Goal: Information Seeking & Learning: Find specific fact

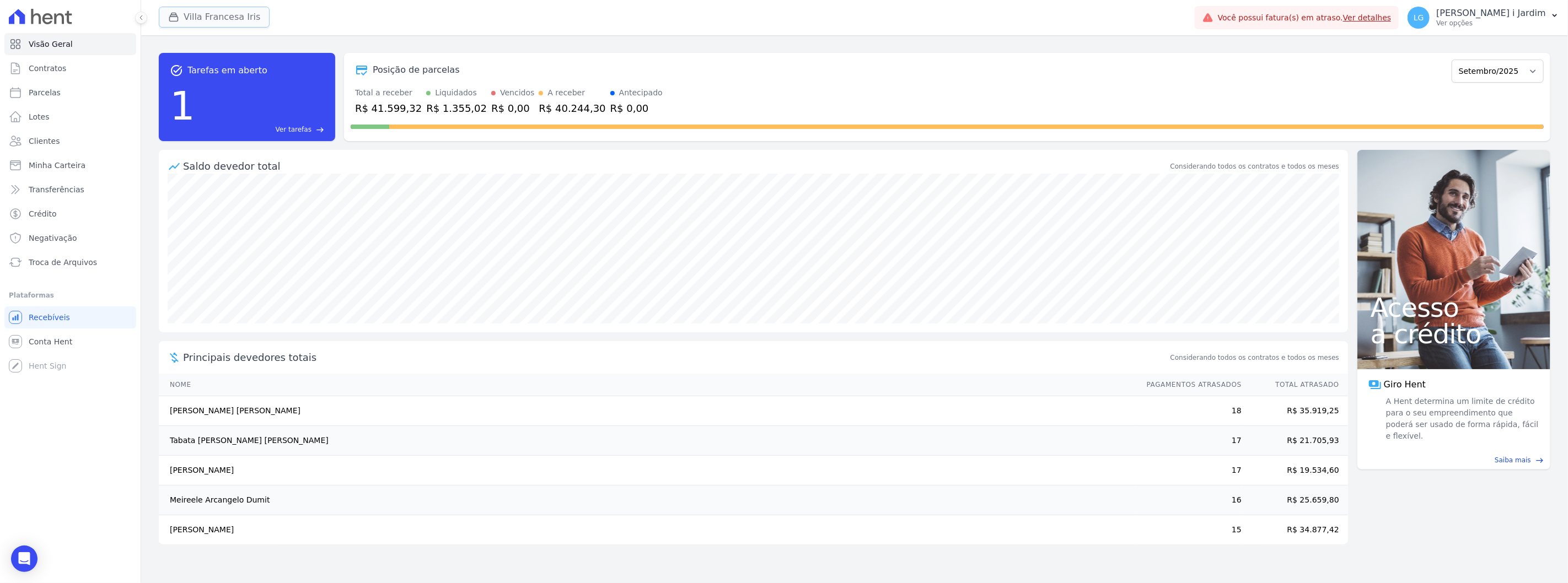
click at [202, 21] on button "Villa Francesa Iris" at bounding box center [214, 17] width 111 height 21
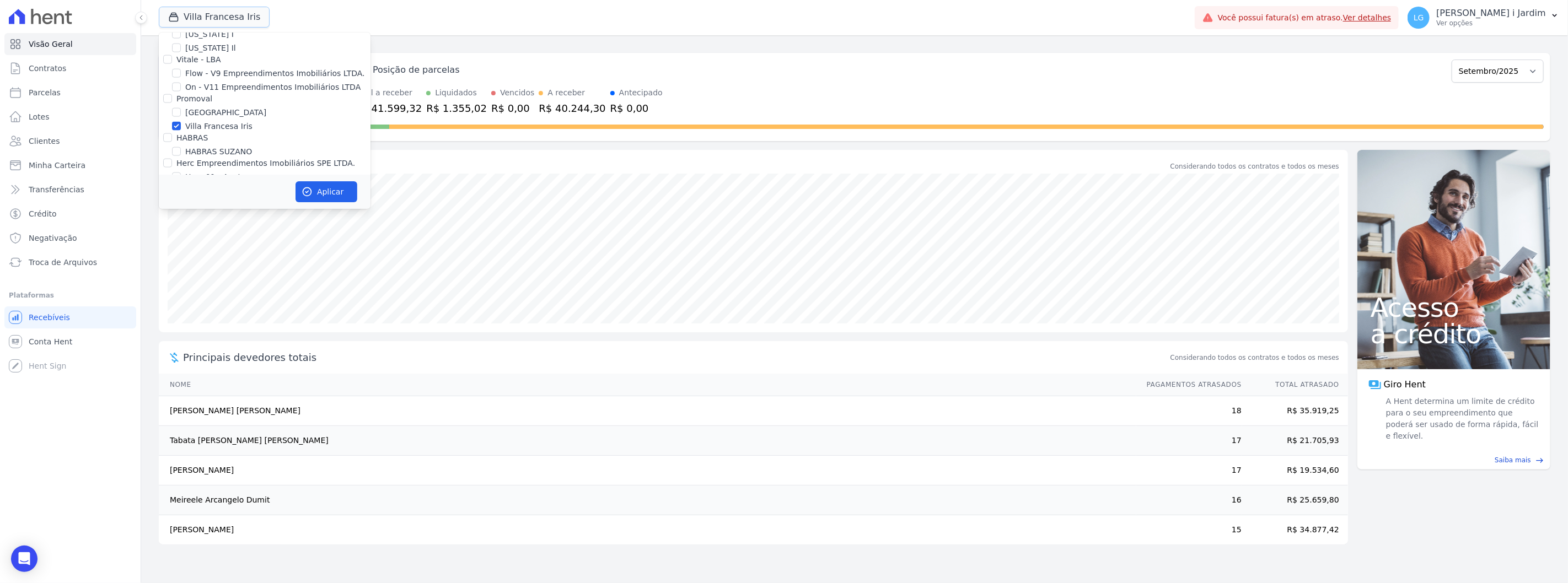
scroll to position [1225, 0]
click at [206, 182] on label "Villa Francesa Iris" at bounding box center [219, 187] width 68 height 12
click at [181, 183] on input "Villa Francesa Iris" at bounding box center [177, 187] width 9 height 9
checkbox input "false"
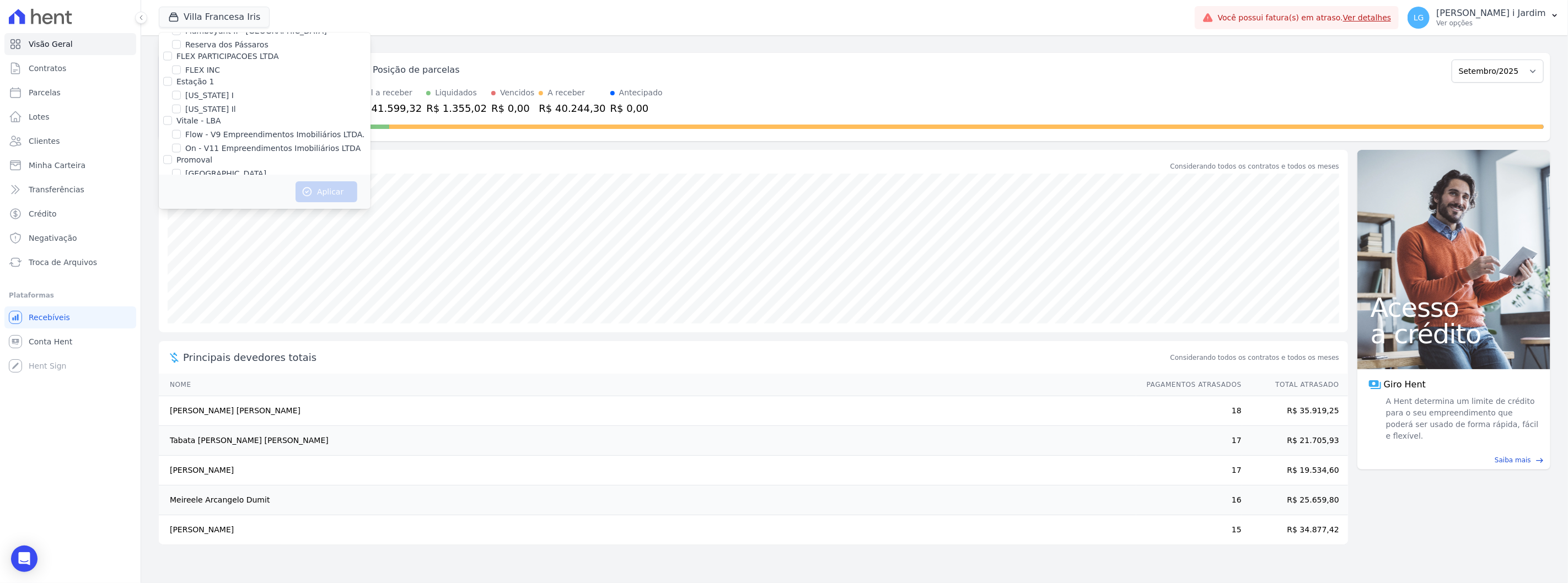
scroll to position [2591, 0]
click at [206, 192] on label "RESIDENCIAL STO [PERSON_NAME]" at bounding box center [253, 198] width 136 height 12
click at [181, 194] on input "RESIDENCIAL STO [PERSON_NAME]" at bounding box center [177, 198] width 9 height 9
checkbox input "true"
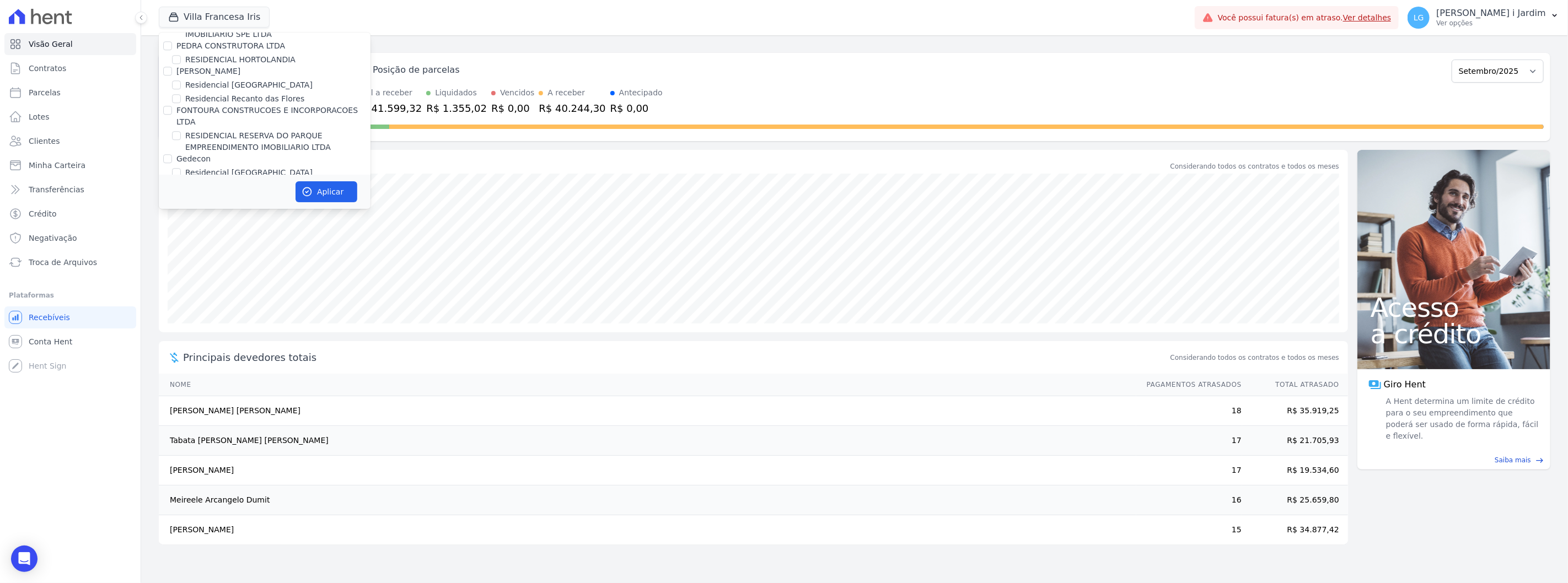
click at [206, 192] on label "RESIDENCIAL STO [PERSON_NAME]" at bounding box center [253, 198] width 136 height 12
click at [181, 194] on input "RESIDENCIAL STO [PERSON_NAME]" at bounding box center [177, 198] width 9 height 9
checkbox input "false"
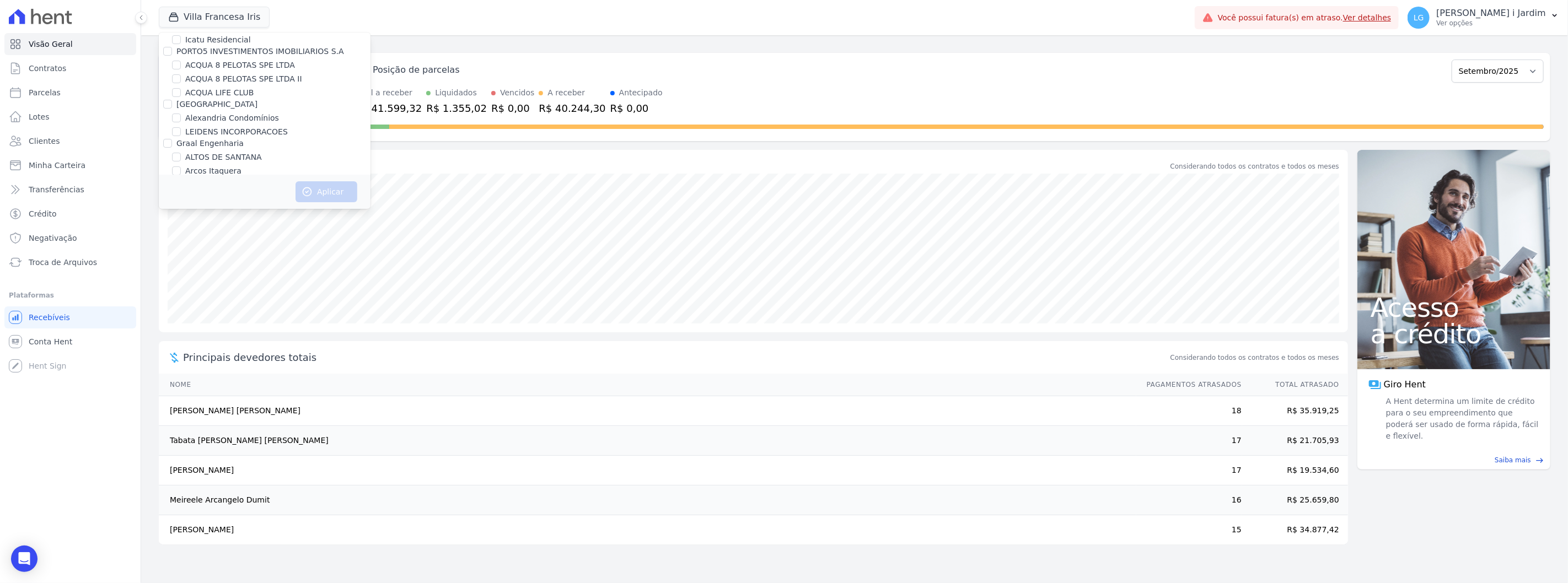
click at [208, 105] on label "[GEOGRAPHIC_DATA]" at bounding box center [217, 104] width 81 height 9
click at [172, 105] on input "[GEOGRAPHIC_DATA]" at bounding box center [167, 104] width 9 height 9
checkbox input "true"
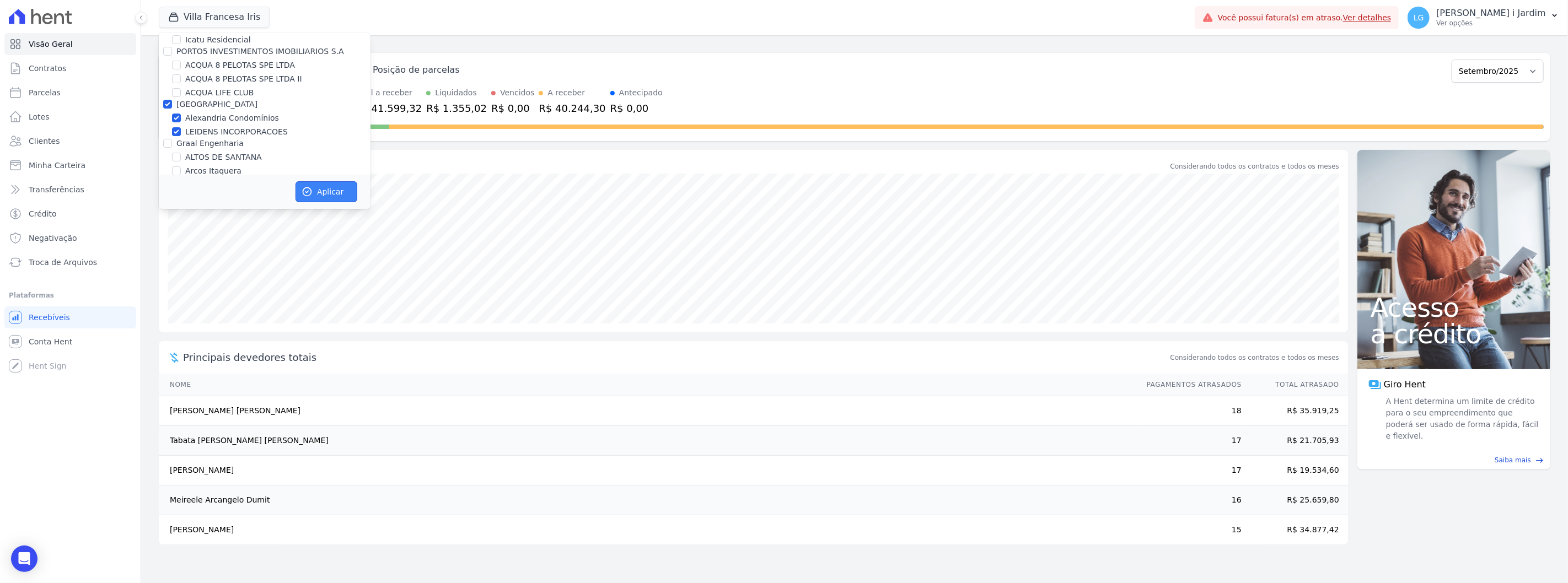
click at [326, 191] on button "Aplicar" at bounding box center [326, 192] width 61 height 21
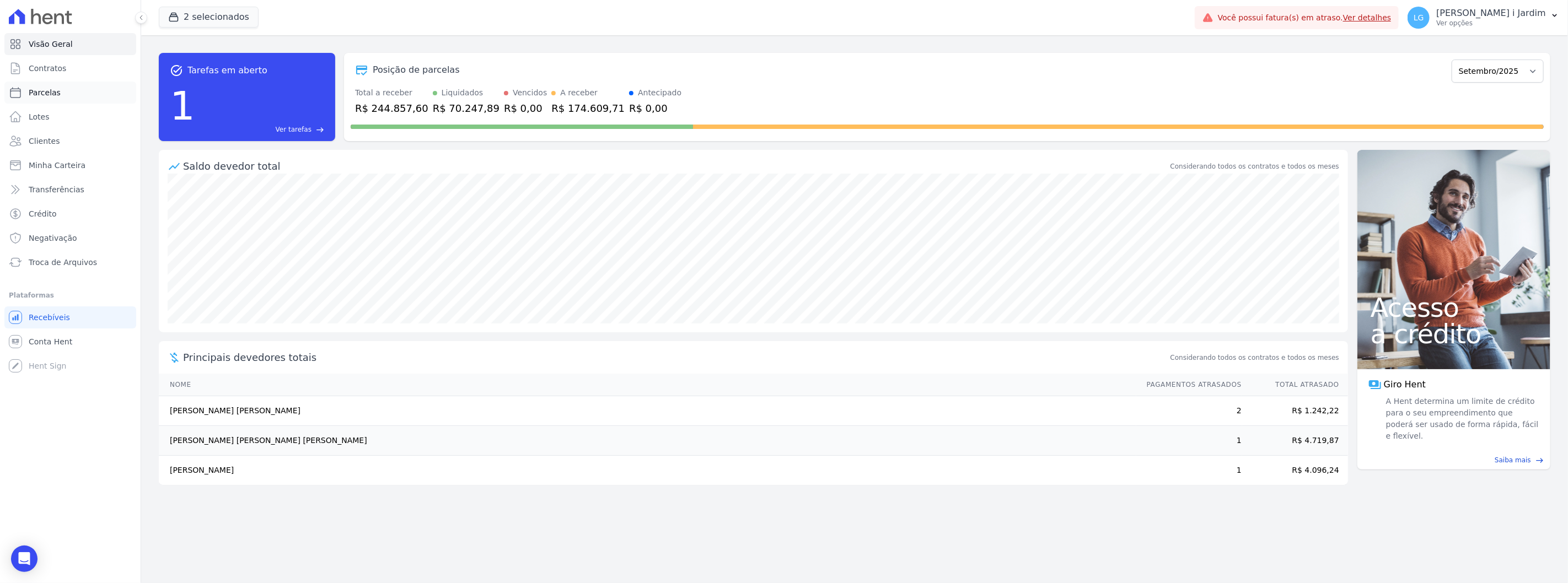
click at [68, 96] on link "Parcelas" at bounding box center [70, 93] width 131 height 22
select select
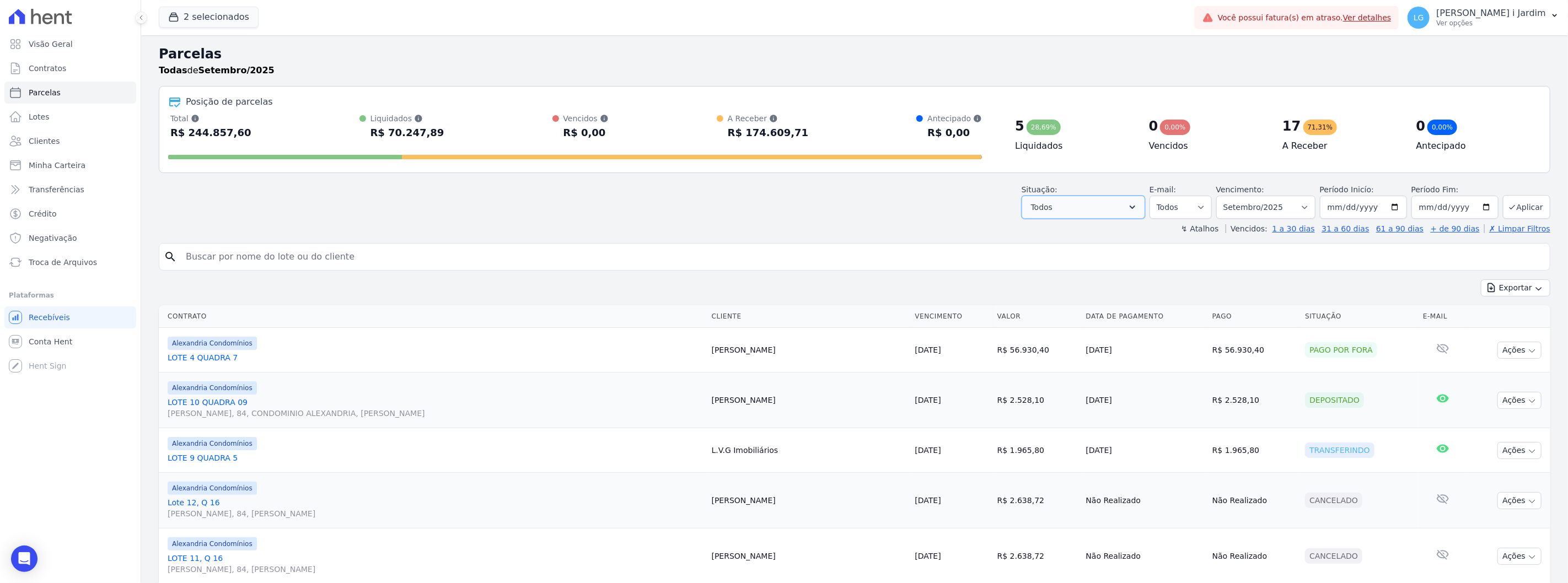
click at [1090, 197] on button "Todos" at bounding box center [1083, 208] width 124 height 23
click at [1071, 236] on label "Selecionar todos" at bounding box center [1076, 236] width 65 height 9
click at [1039, 236] on input "Selecionar todos" at bounding box center [1035, 236] width 9 height 9
checkbox input "false"
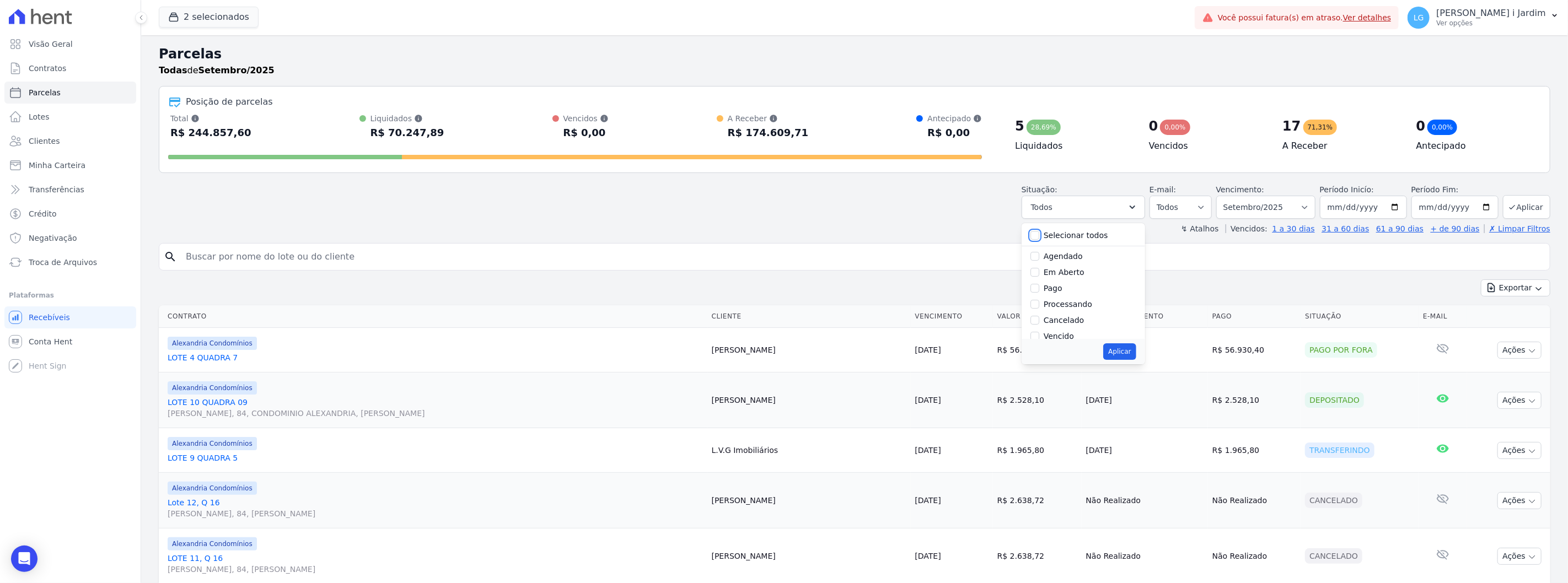
checkbox input "false"
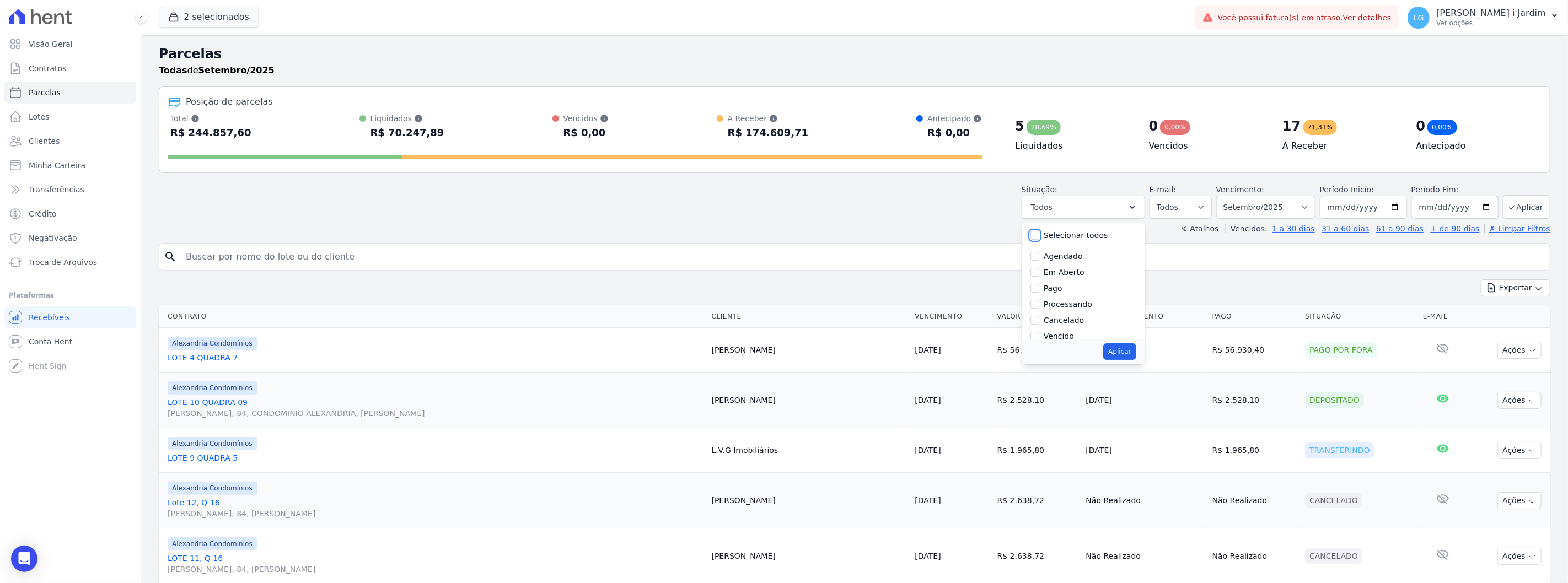
checkbox input "false"
click at [1074, 272] on label "Em Aberto" at bounding box center [1064, 272] width 41 height 9
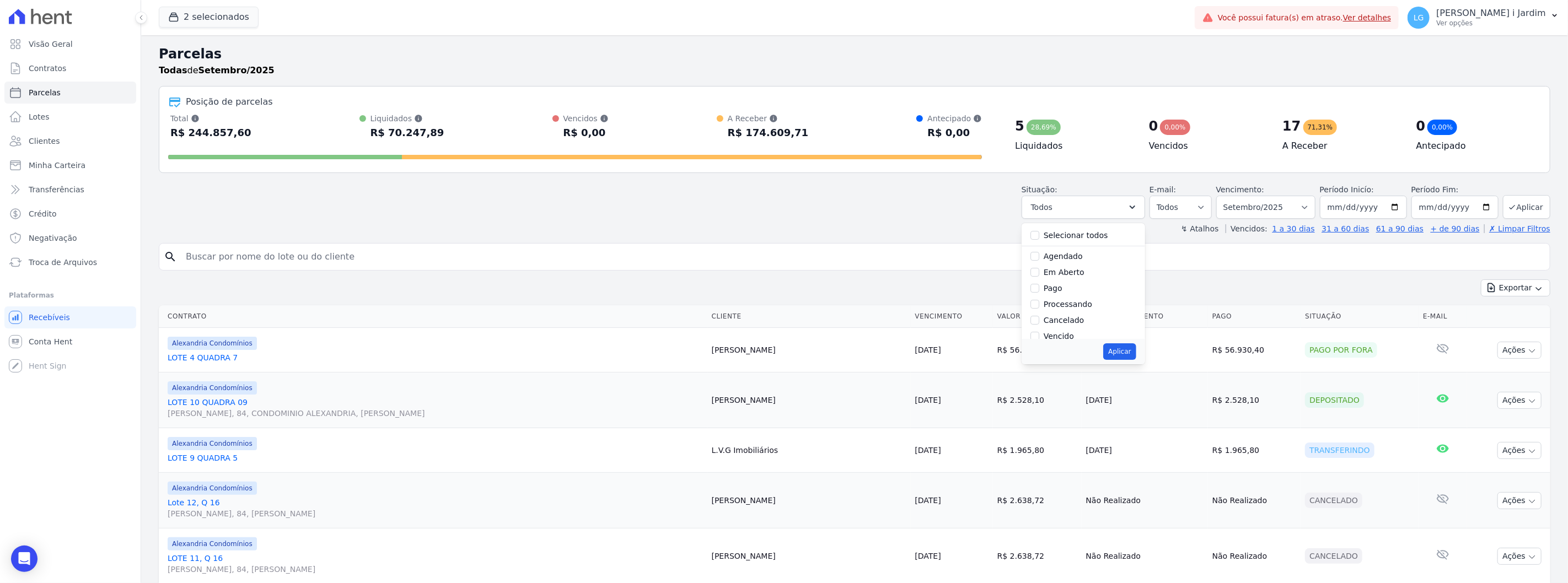
click at [1039, 272] on input "Em Aberto" at bounding box center [1035, 272] width 9 height 9
checkbox input "true"
click at [1122, 355] on button "Aplicar" at bounding box center [1119, 351] width 32 height 16
select select "pending"
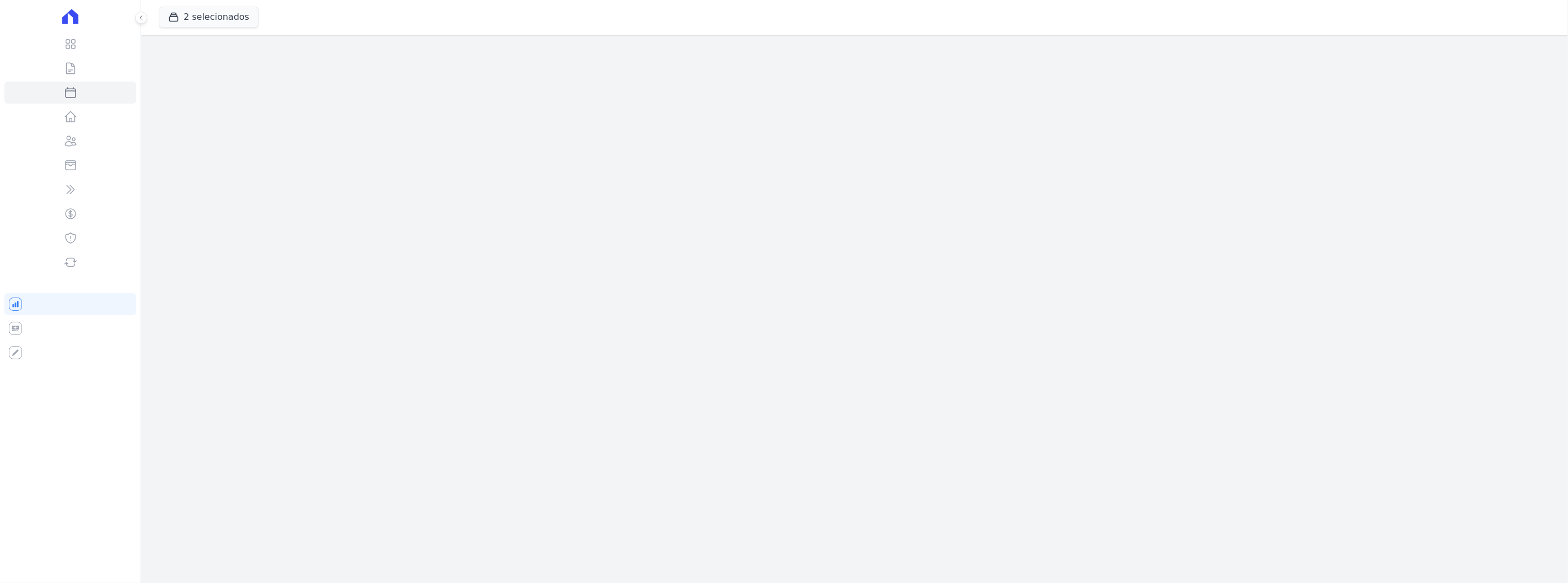
select select
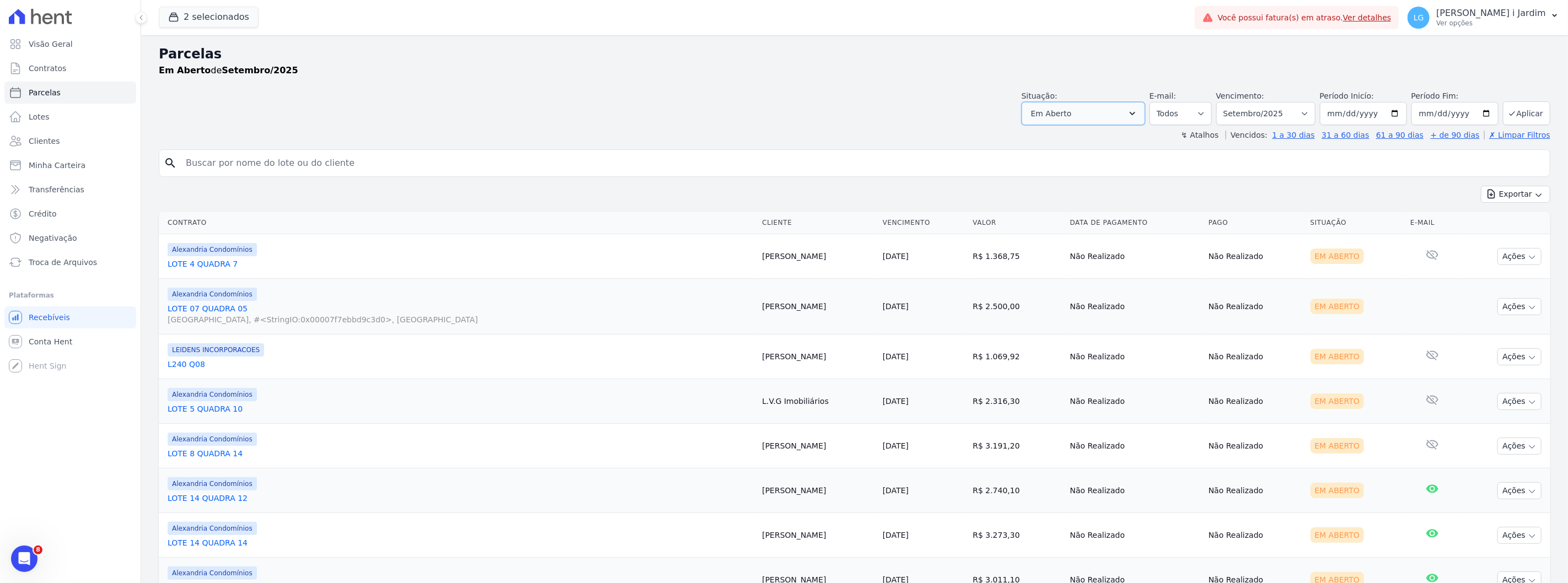
click at [1087, 102] on button "Em Aberto" at bounding box center [1083, 114] width 124 height 23
click at [1060, 178] on label "Em Aberto" at bounding box center [1064, 178] width 41 height 9
click at [1039, 178] on input "Em Aberto" at bounding box center [1035, 178] width 9 height 9
checkbox input "false"
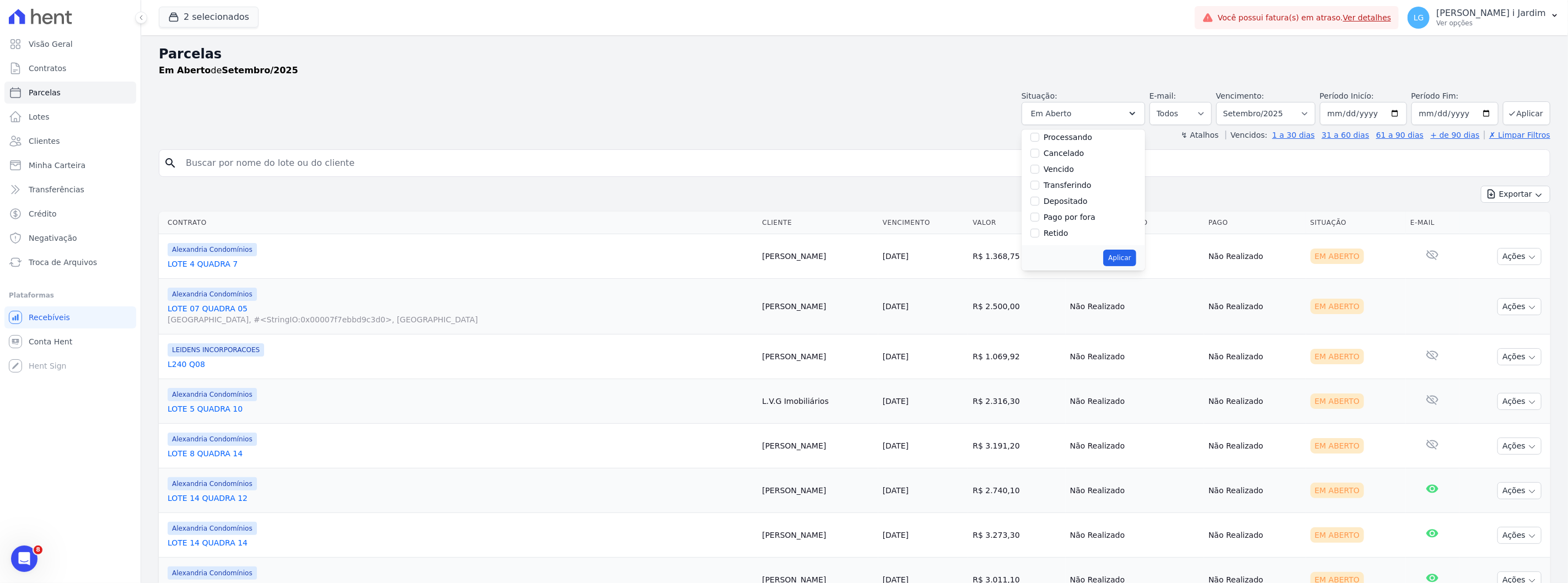
click at [1074, 218] on label "Pago por fora" at bounding box center [1069, 217] width 52 height 9
click at [1039, 218] on input "Pago por fora" at bounding box center [1035, 217] width 9 height 9
checkbox input "true"
click at [1129, 255] on button "Aplicar" at bounding box center [1119, 257] width 32 height 16
select select "paid_externally"
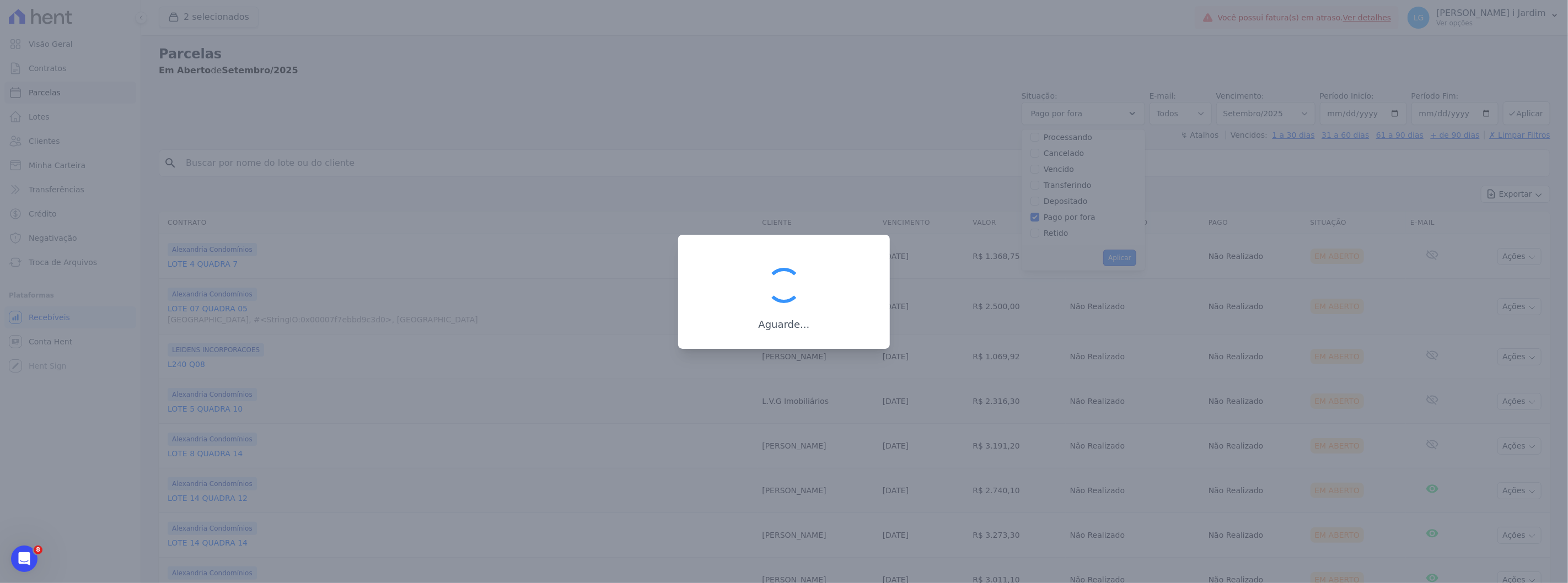
scroll to position [59, 0]
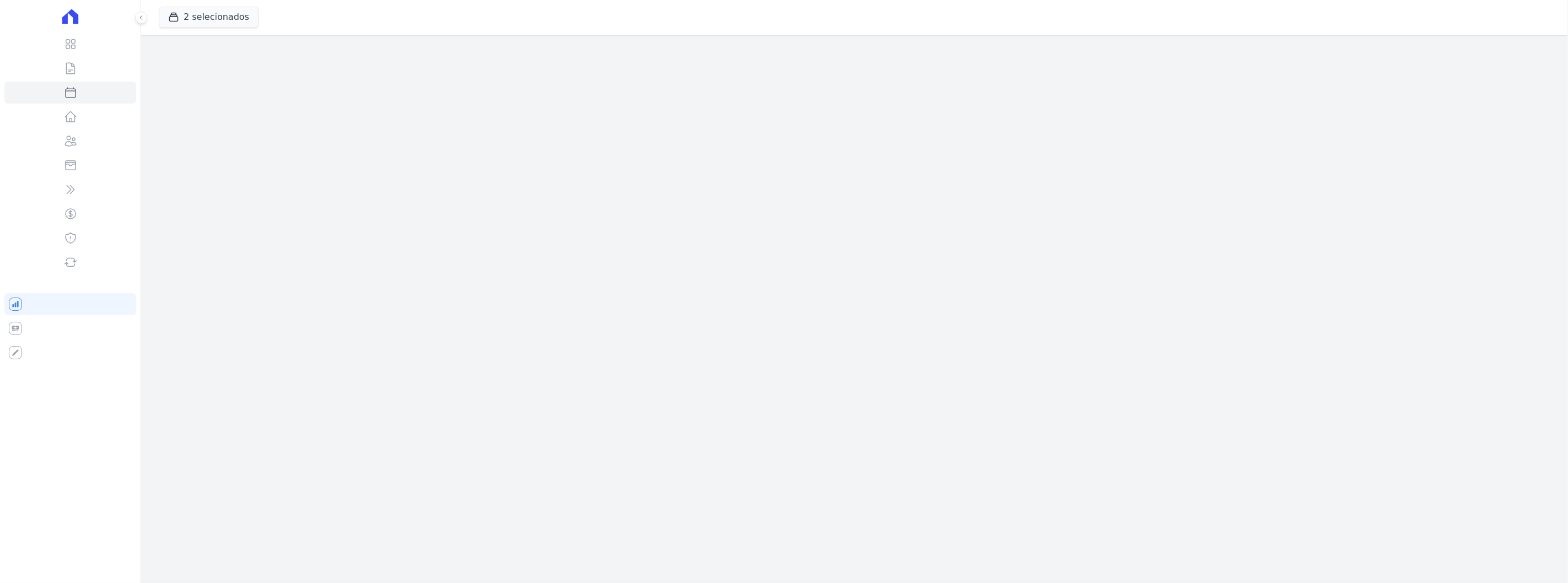
select select
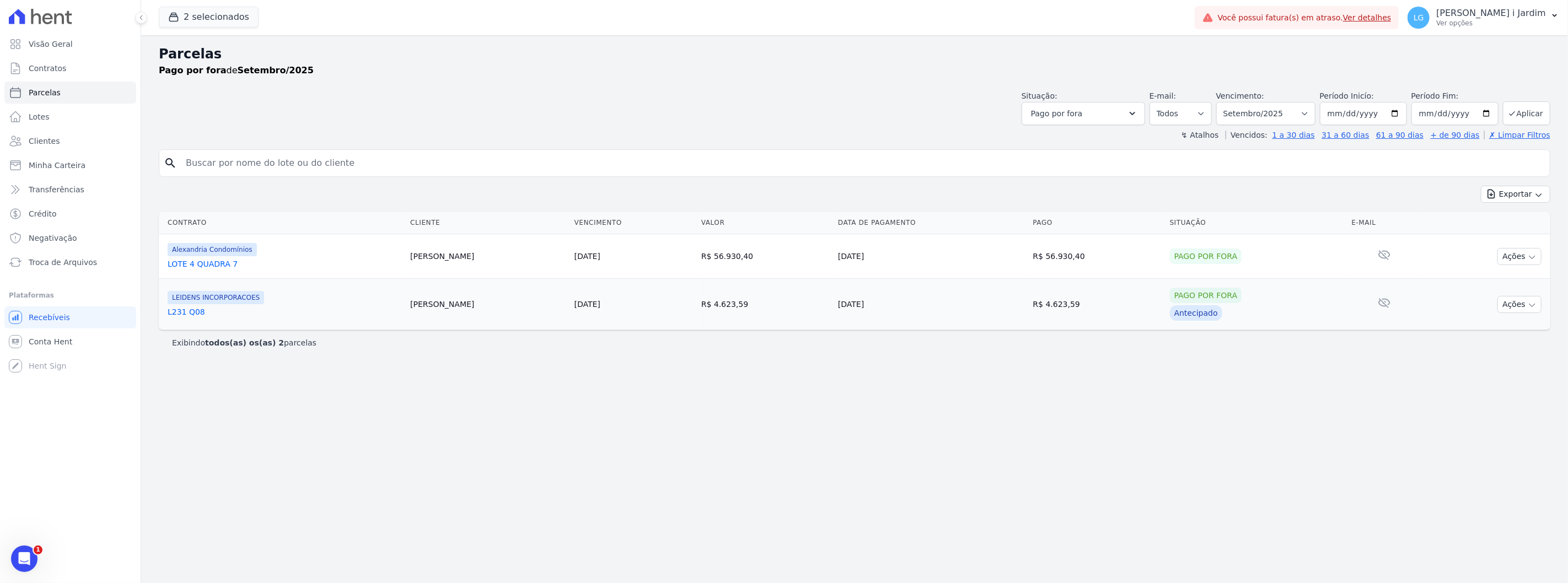
drag, startPoint x: 1091, startPoint y: 259, endPoint x: 291, endPoint y: 259, distance: 800.0
click at [291, 259] on tr "Alexandria Condomínios LOTE 4 QUADRA 7 Carol Malinowski 01/09/2025 R$ 56.930,40…" at bounding box center [855, 256] width 1391 height 44
drag, startPoint x: 415, startPoint y: 405, endPoint x: 444, endPoint y: 373, distance: 43.2
click at [415, 405] on div "Parcelas Pago por fora de Setembro/2025 Situação: Agendado Em Aberto Pago Proce…" at bounding box center [855, 309] width 1427 height 548
drag, startPoint x: 460, startPoint y: 256, endPoint x: 474, endPoint y: 254, distance: 14.1
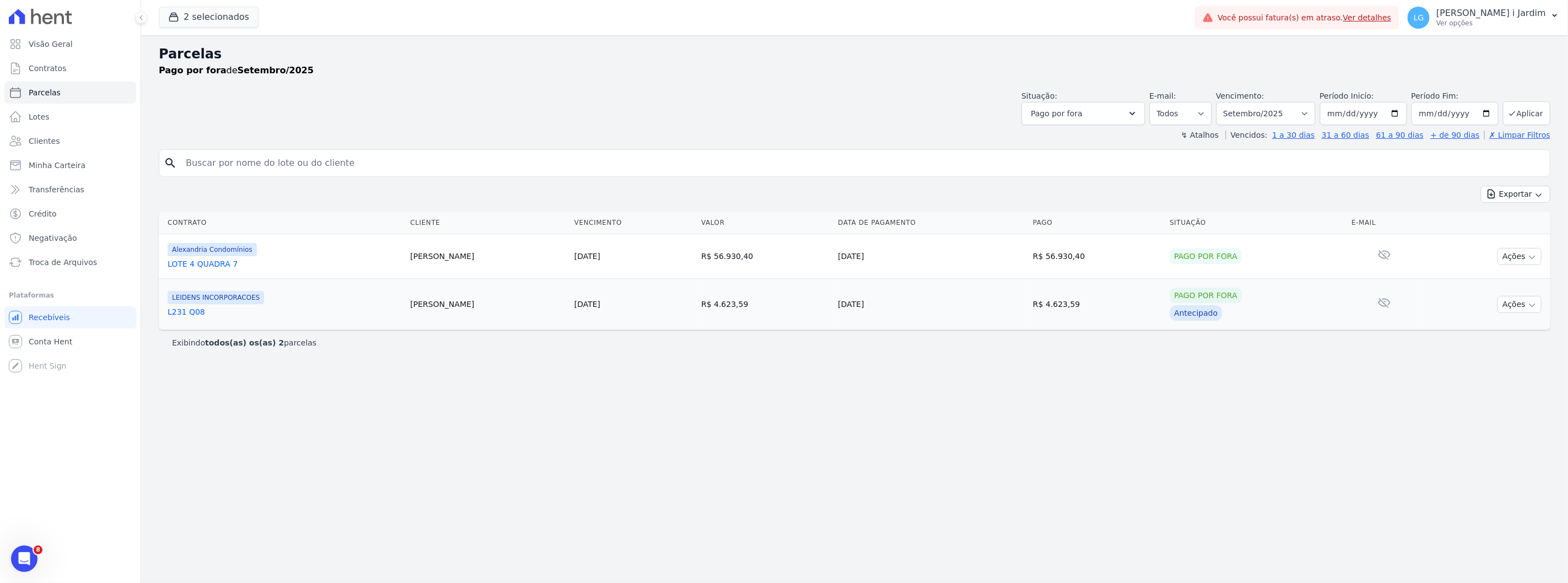
click at [474, 254] on tr "Alexandria Condomínios LOTE 4 QUADRA 7 Carol Malinowski 01/09/2025 R$ 56.930,40…" at bounding box center [855, 256] width 1391 height 44
click at [500, 379] on div "Parcelas Pago por fora de Setembro/2025 Situação: Agendado Em Aberto Pago Proce…" at bounding box center [855, 309] width 1427 height 548
click at [1050, 261] on td "R$ 56.930,40" at bounding box center [1097, 256] width 137 height 44
click at [1054, 256] on td "R$ 56.930,40" at bounding box center [1097, 256] width 137 height 44
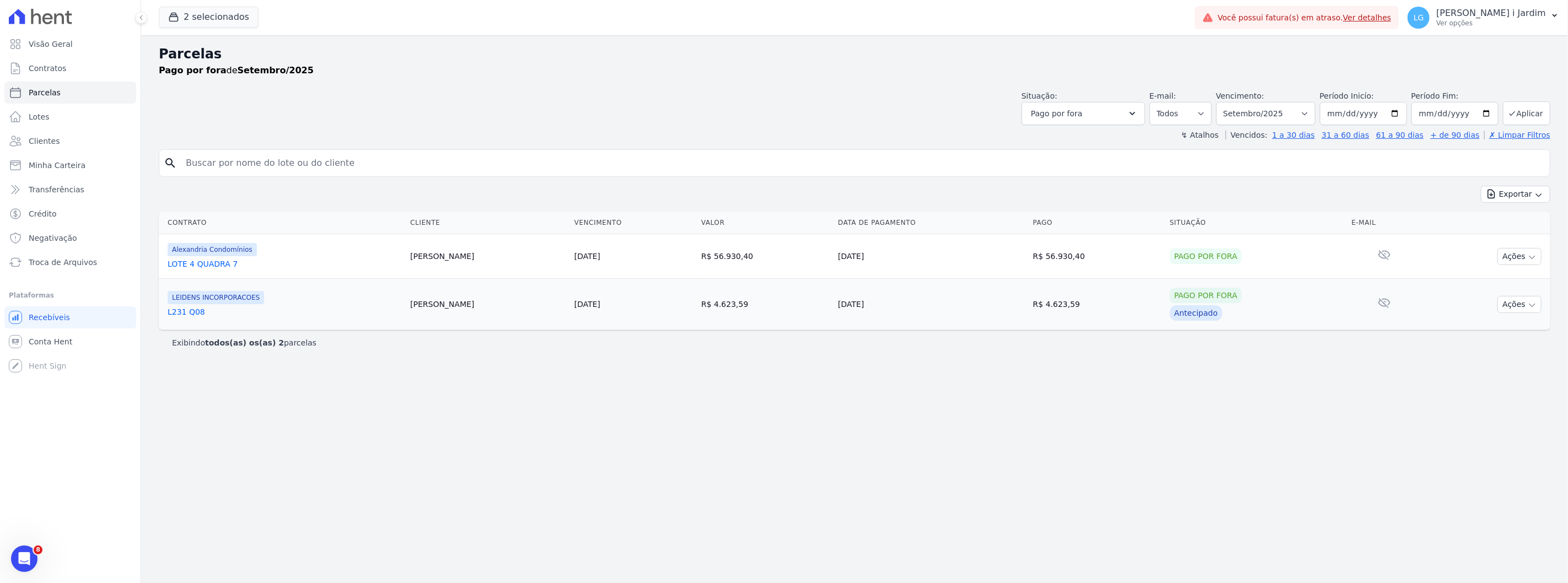
click at [1033, 196] on div "Exportar Exportar PDF Exportar CSV" at bounding box center [855, 198] width 1391 height 26
click at [251, 21] on button "2 selecionados" at bounding box center [209, 17] width 100 height 21
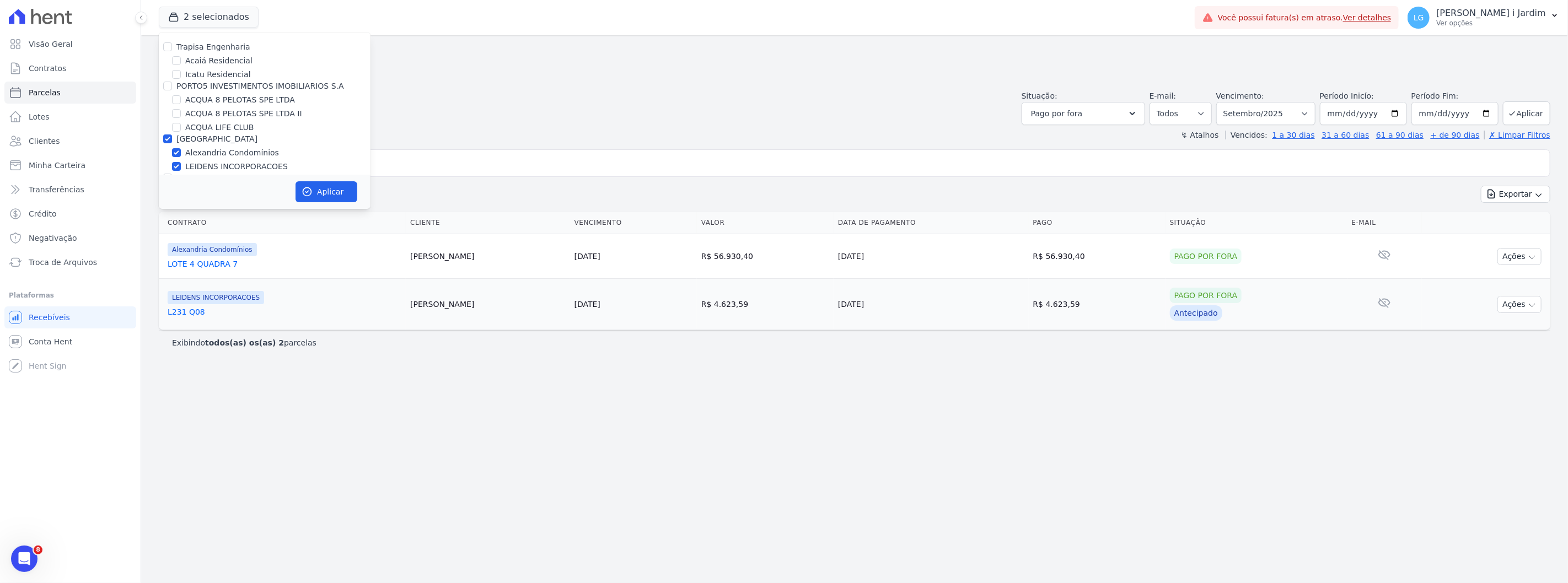
drag, startPoint x: 517, startPoint y: 142, endPoint x: 450, endPoint y: 148, distance: 67.3
click at [494, 144] on div "Parcelas Pago por fora de Setembro/2025 Situação: Agendado Em Aberto Pago Proce…" at bounding box center [855, 309] width 1427 height 548
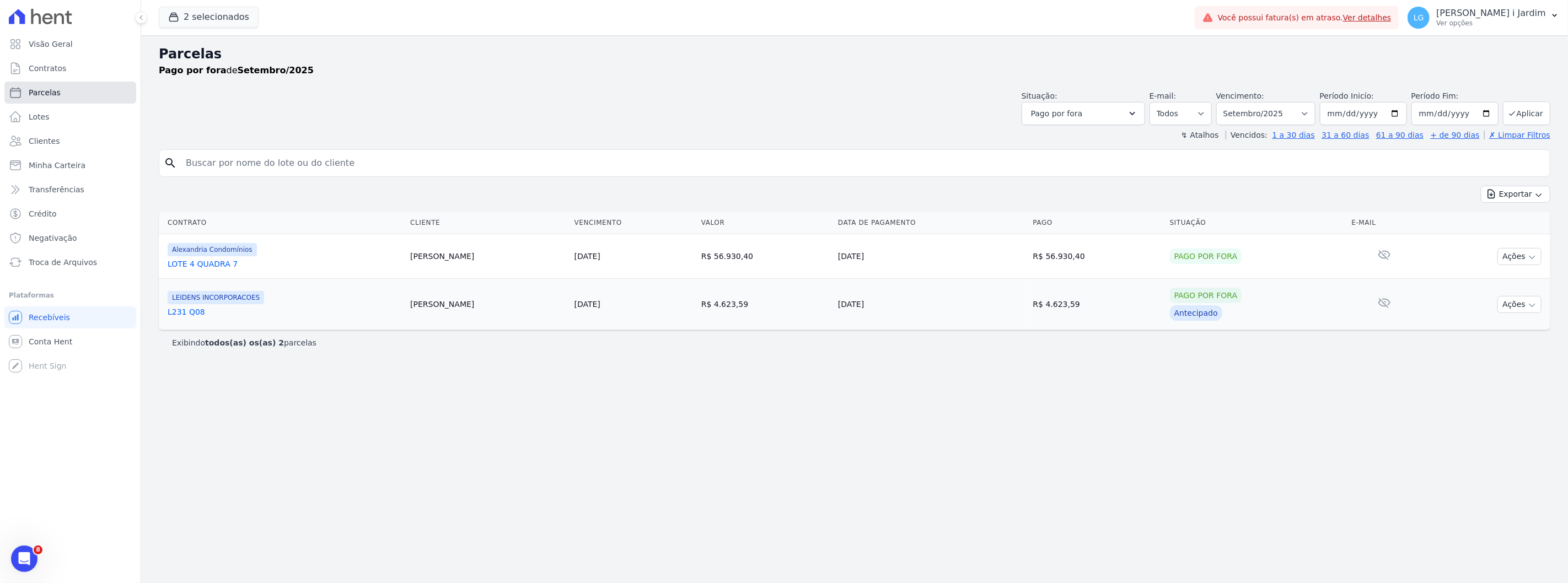
click at [90, 82] on link "Parcelas" at bounding box center [70, 93] width 131 height 22
click at [1107, 120] on button "Pago por fora" at bounding box center [1083, 114] width 124 height 23
select select
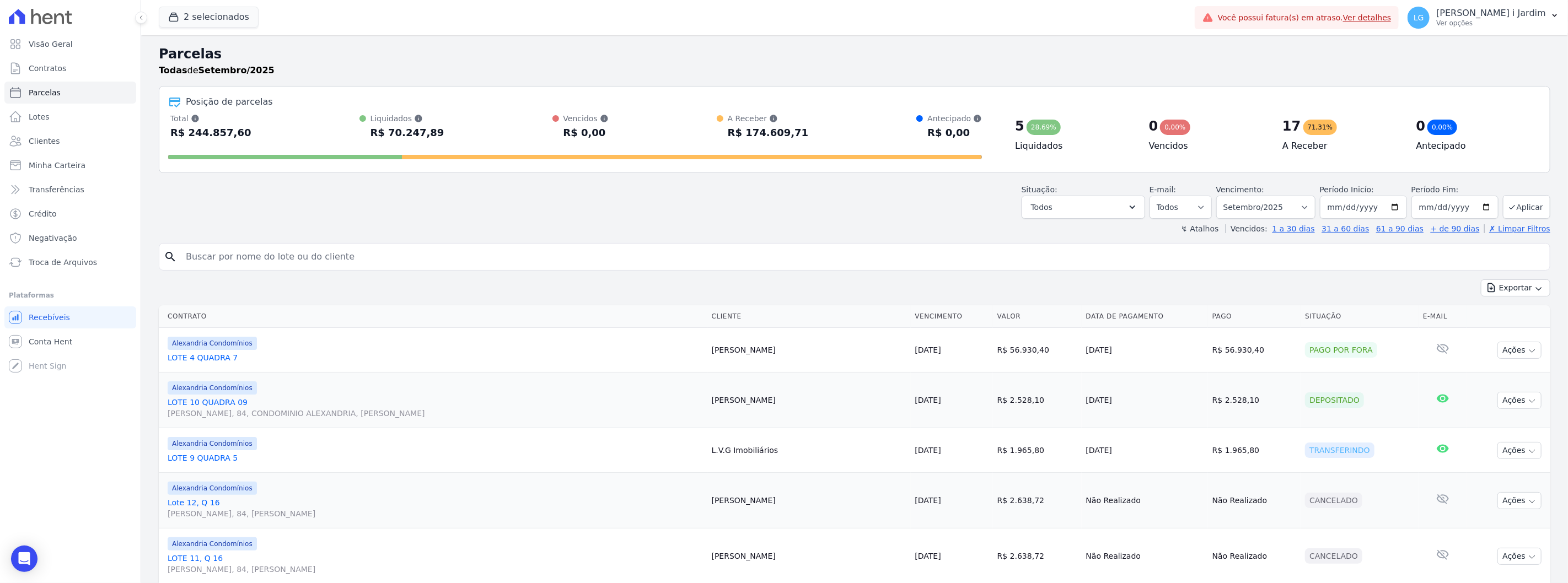
click at [1097, 143] on h4 "Liquidados" at bounding box center [1073, 146] width 116 height 13
click at [1082, 198] on button "Todos" at bounding box center [1083, 208] width 124 height 23
click at [1086, 234] on label "Selecionar todos" at bounding box center [1076, 236] width 65 height 9
click at [1039, 234] on input "Selecionar todos" at bounding box center [1035, 236] width 9 height 9
checkbox input "false"
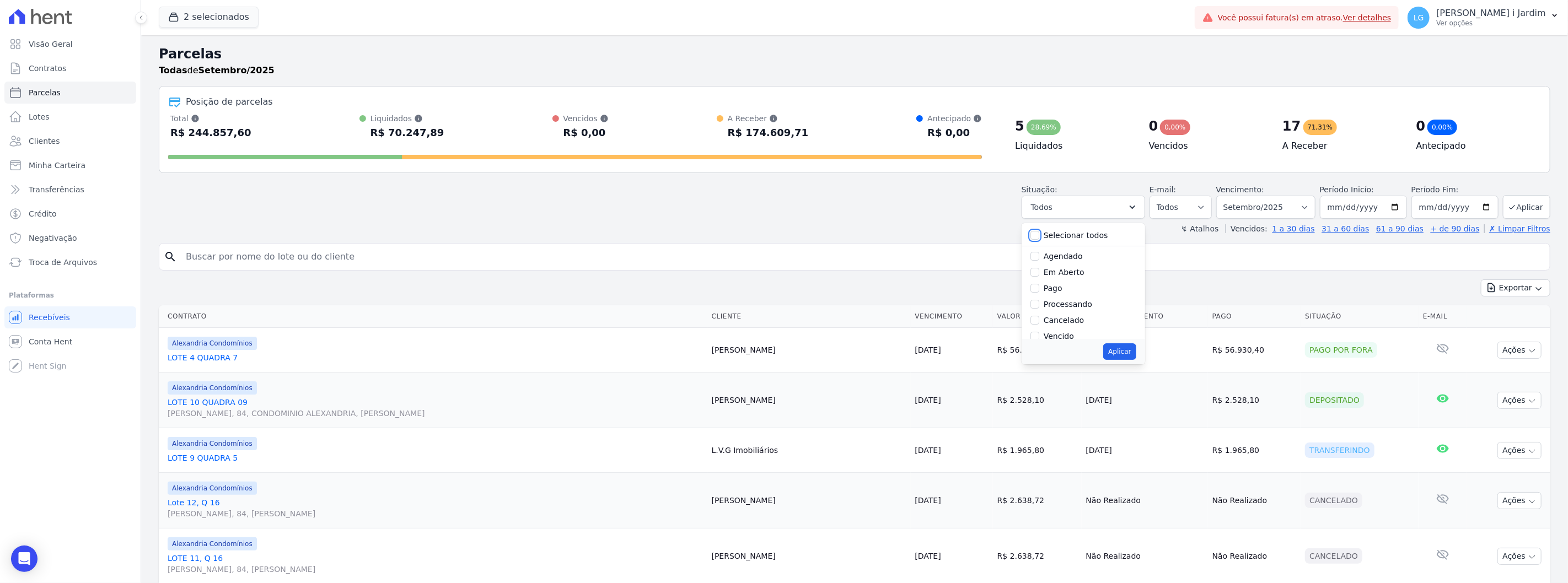
checkbox input "false"
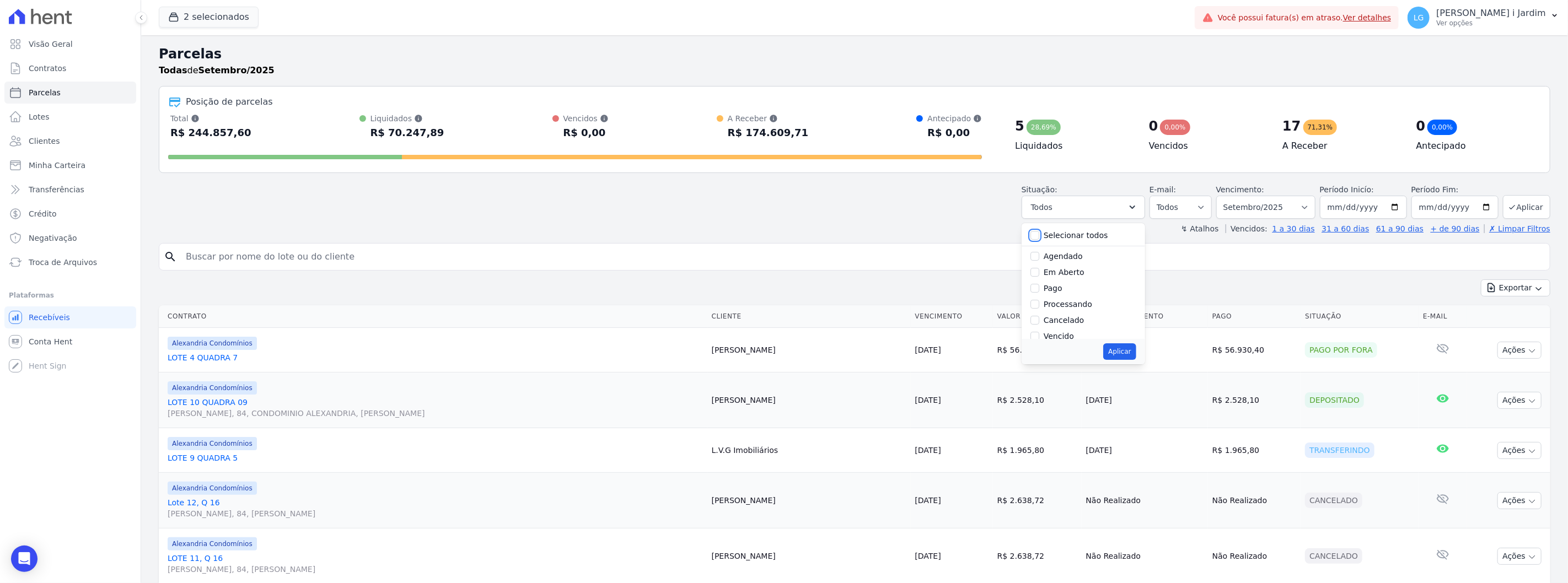
checkbox input "false"
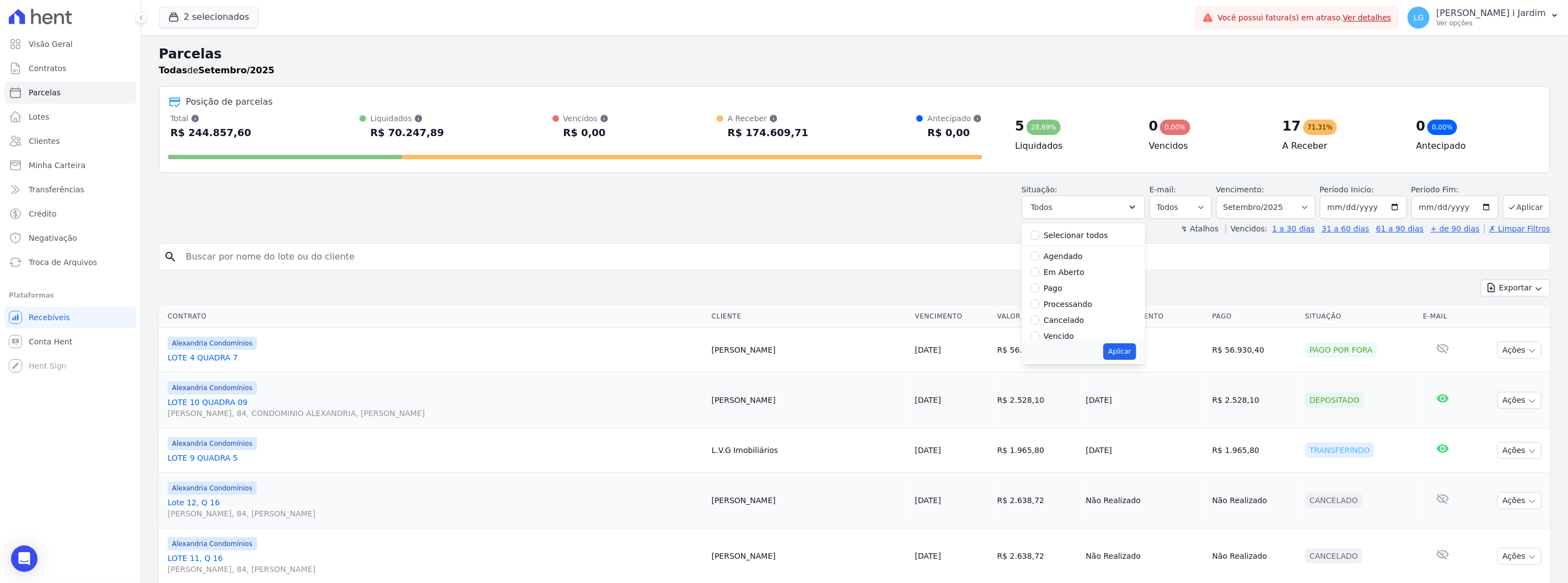
click at [1076, 270] on label "Em Aberto" at bounding box center [1064, 272] width 41 height 9
click at [1039, 270] on input "Em Aberto" at bounding box center [1035, 272] width 9 height 9
checkbox input "true"
click at [1121, 355] on button "Aplicar" at bounding box center [1119, 351] width 32 height 16
select select "pending"
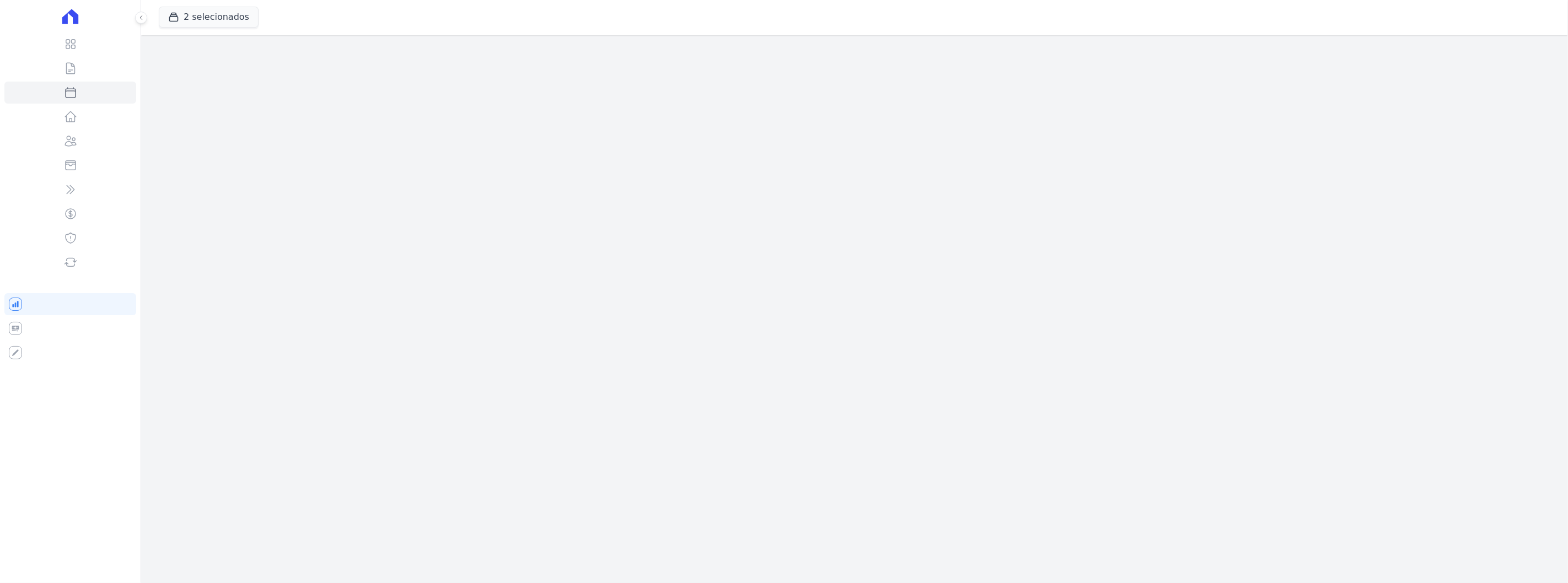
select select
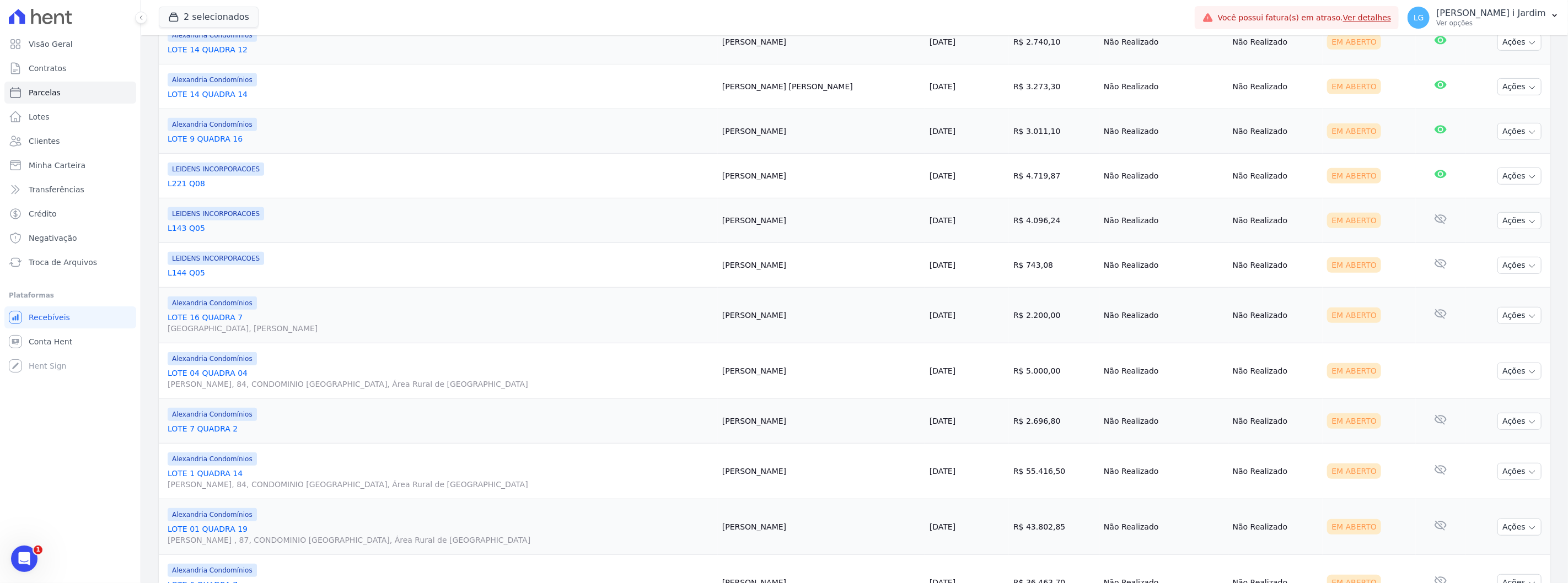
scroll to position [510, 0]
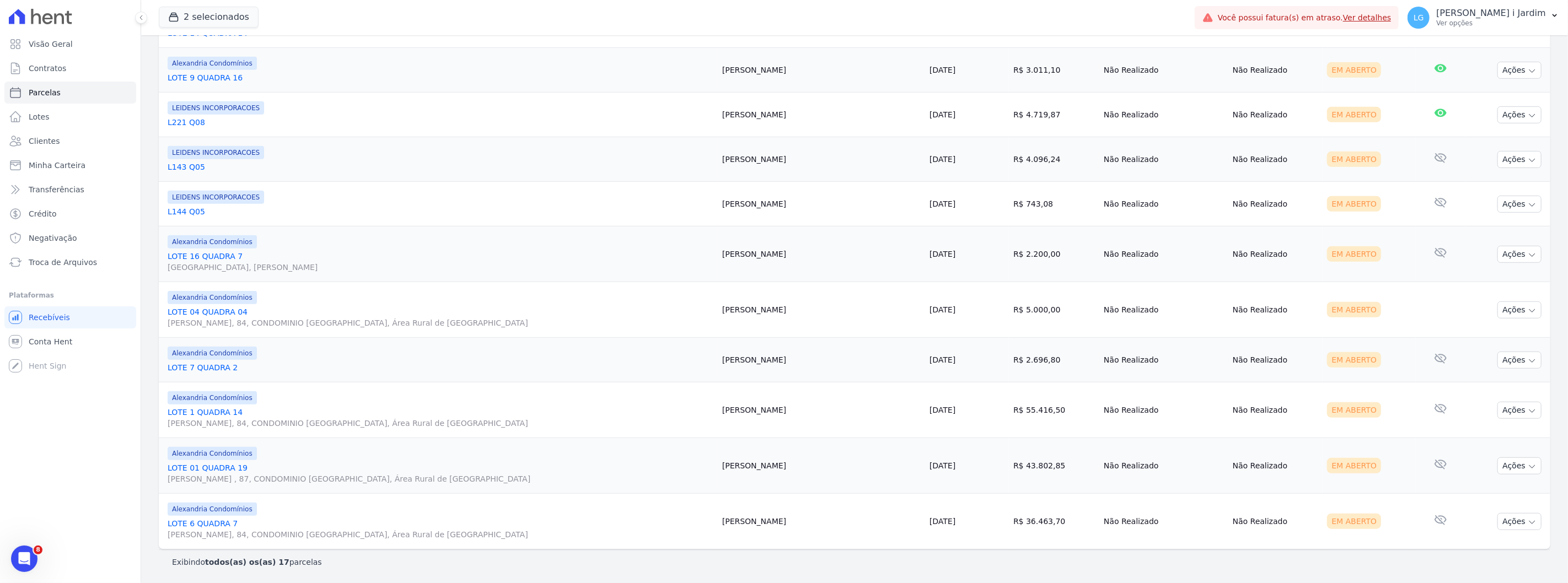
click at [1009, 407] on td "R$ 55.416,50" at bounding box center [1054, 410] width 91 height 55
copy td "55.416,50"
click at [1009, 465] on td "R$ 43.802,85" at bounding box center [1054, 466] width 91 height 55
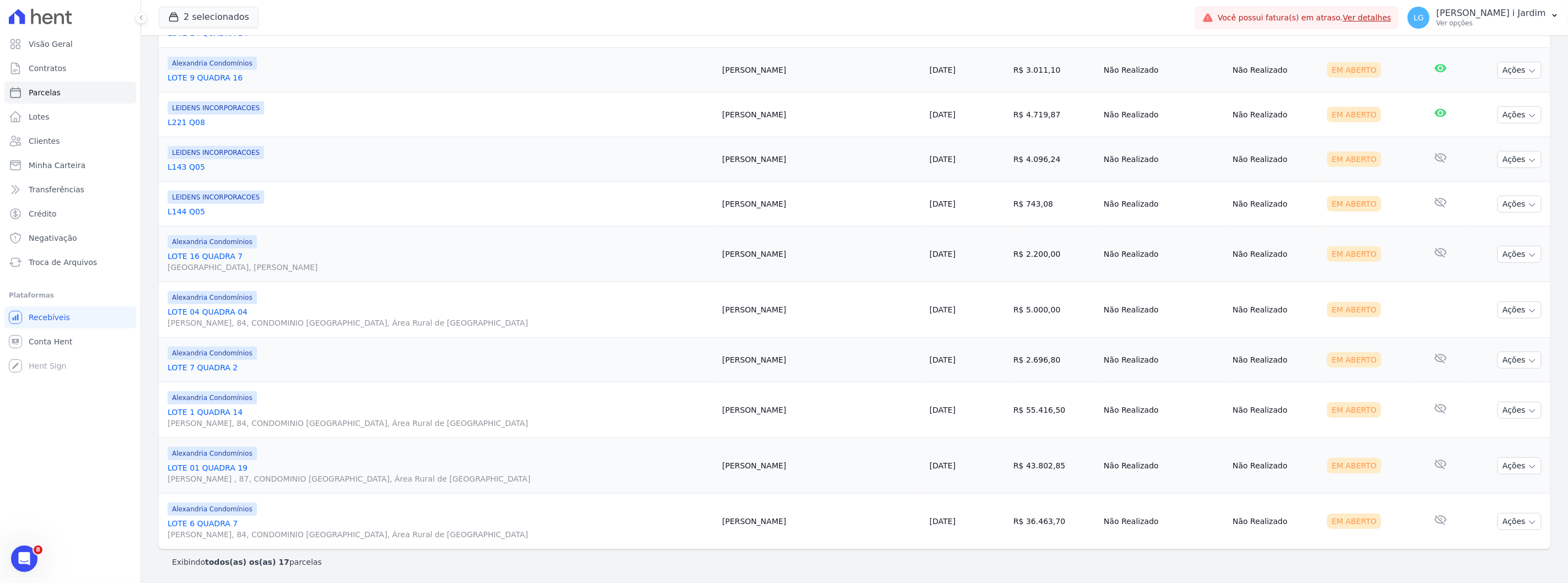
copy td "43.802,85"
click at [1009, 522] on td "R$ 36.463,70" at bounding box center [1054, 522] width 91 height 55
copy td "36.463,70"
click at [1009, 537] on td "R$ 36.463,70" at bounding box center [1054, 522] width 91 height 55
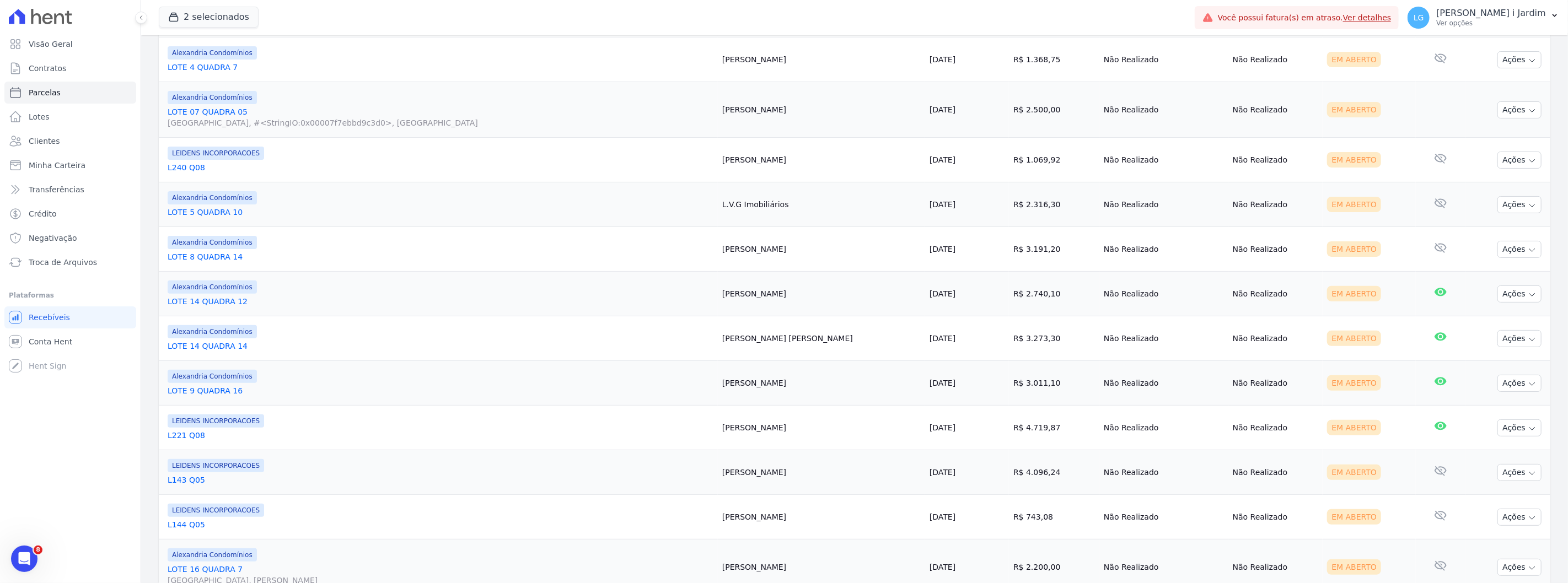
scroll to position [0, 0]
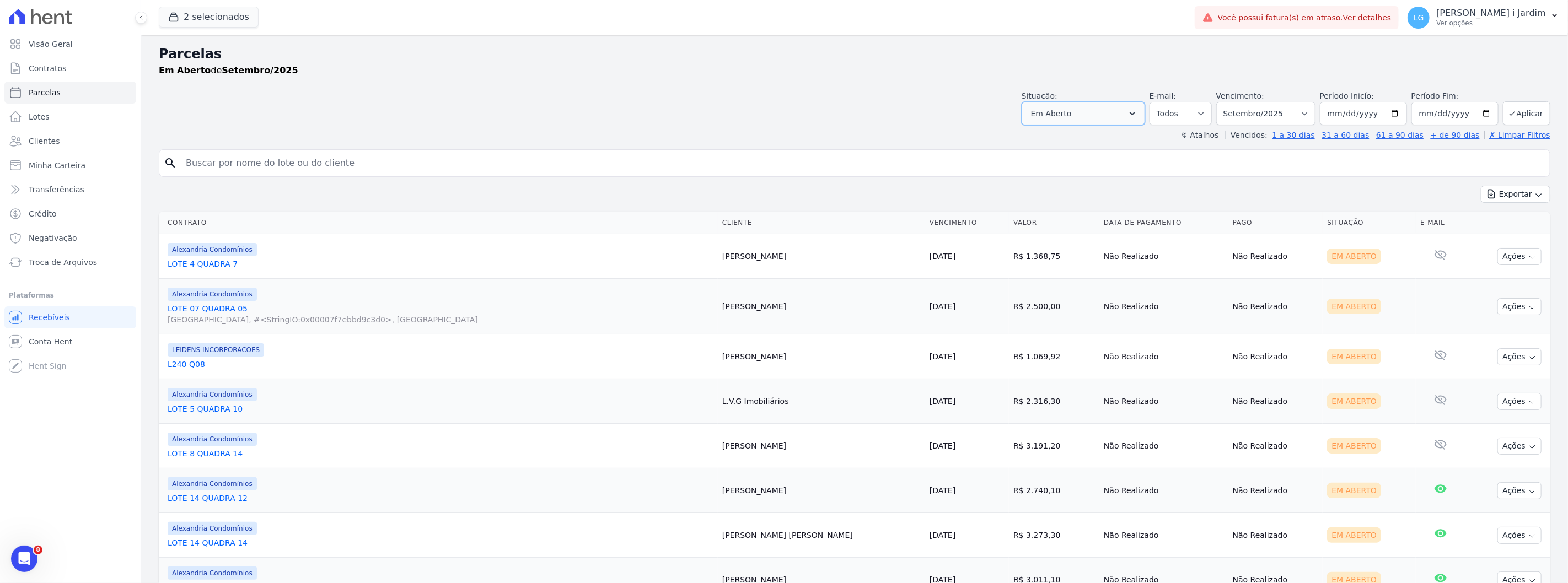
click at [1062, 114] on span "Em Aberto" at bounding box center [1051, 114] width 41 height 13
click at [1061, 177] on label "Em Aberto" at bounding box center [1064, 178] width 41 height 9
click at [1039, 177] on input "Em Aberto" at bounding box center [1035, 178] width 9 height 9
checkbox input "false"
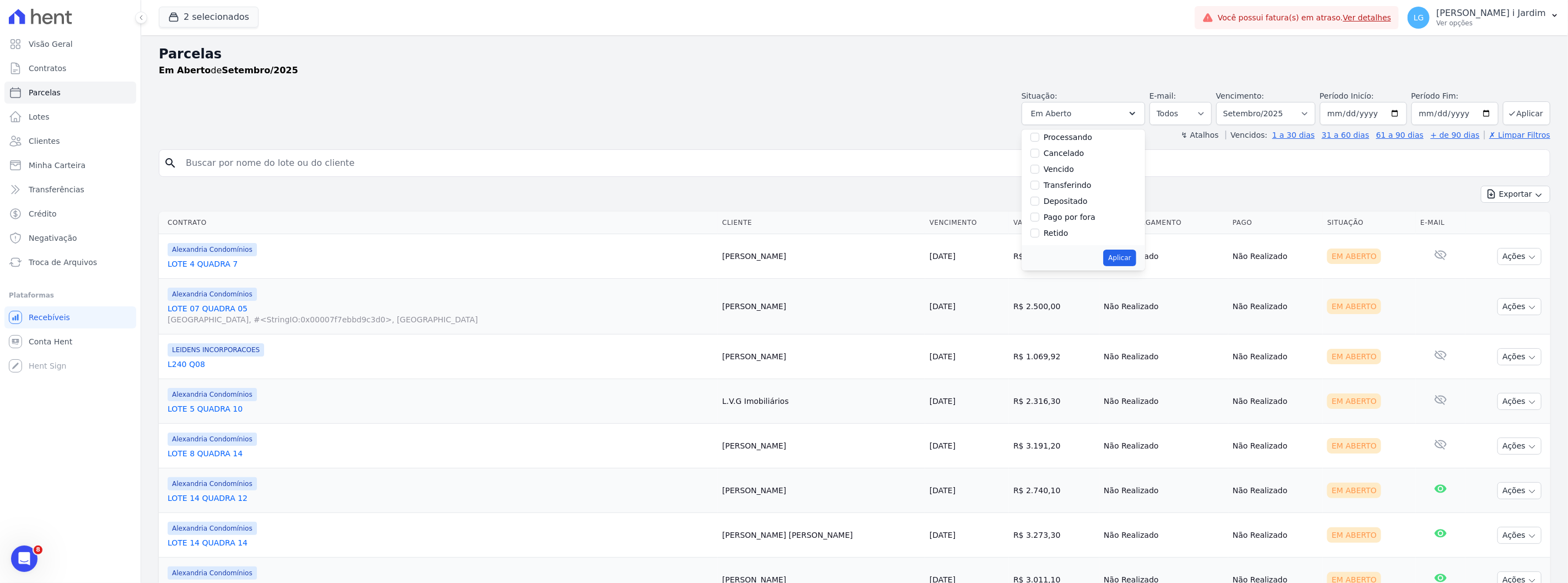
click at [1073, 215] on label "Pago por fora" at bounding box center [1069, 217] width 52 height 9
click at [1039, 215] on input "Pago por fora" at bounding box center [1035, 217] width 9 height 9
checkbox input "true"
click at [1125, 250] on button "Aplicar" at bounding box center [1119, 257] width 32 height 16
select select "paid_externally"
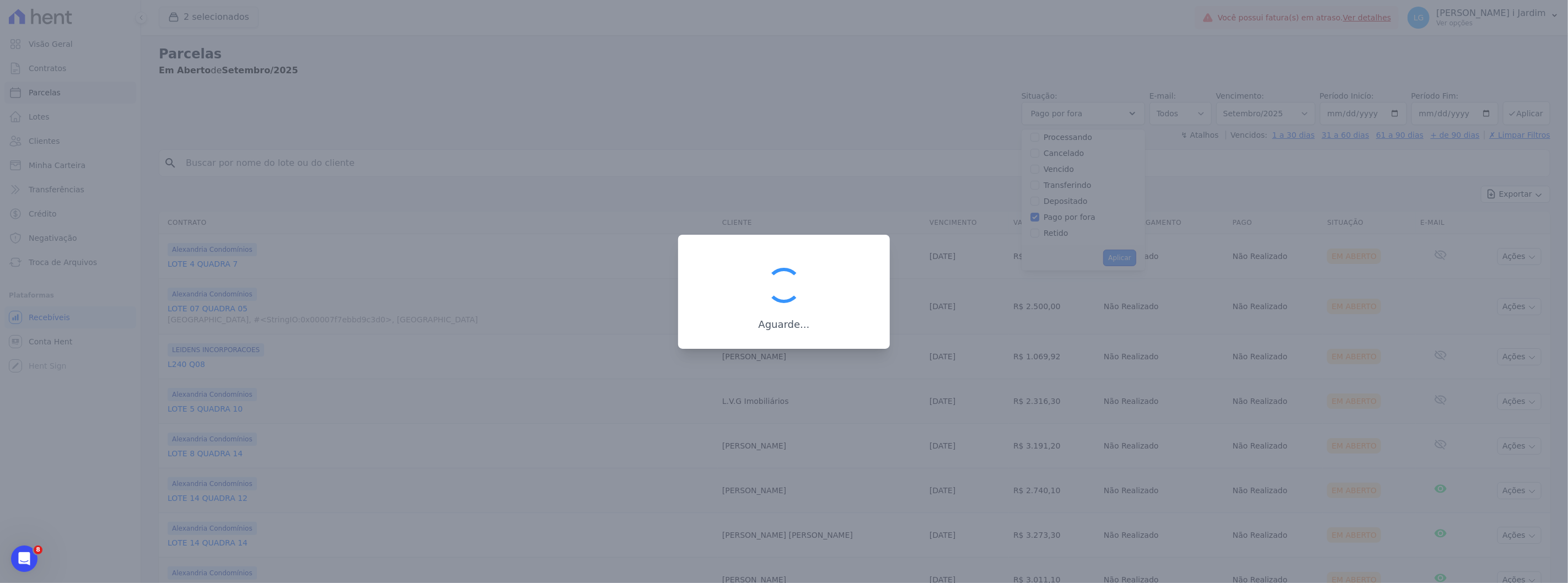
scroll to position [59, 0]
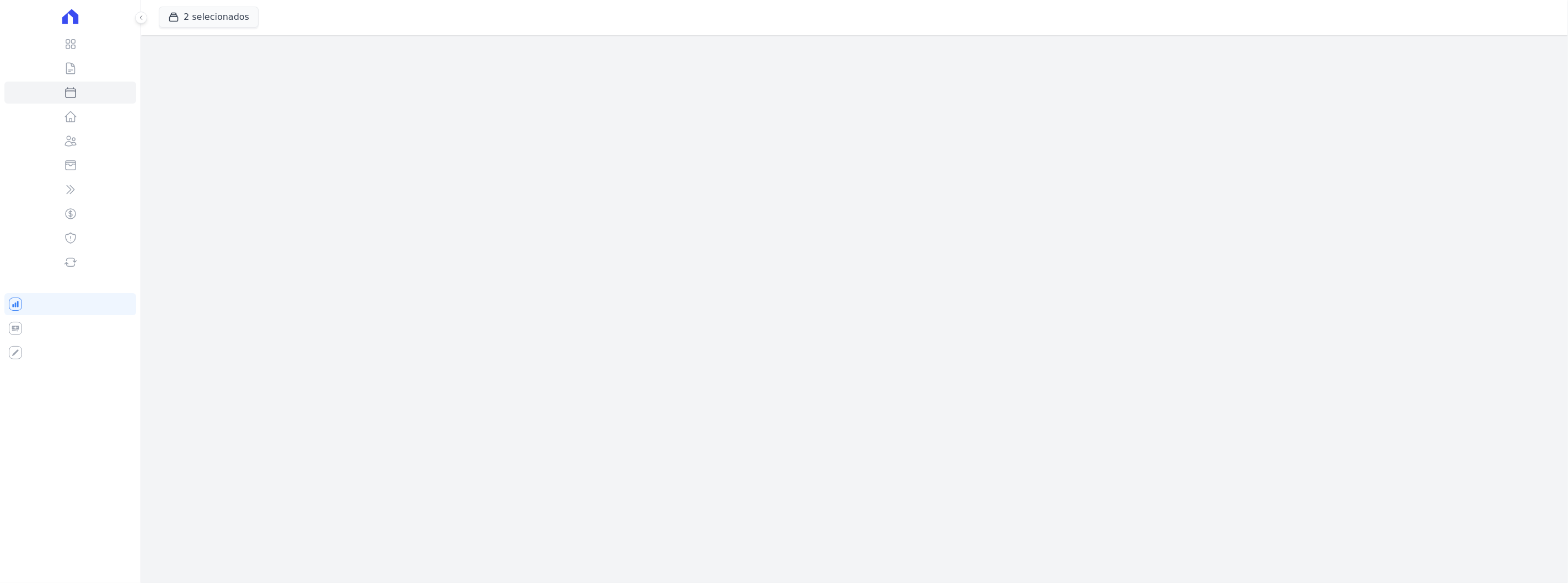
select select
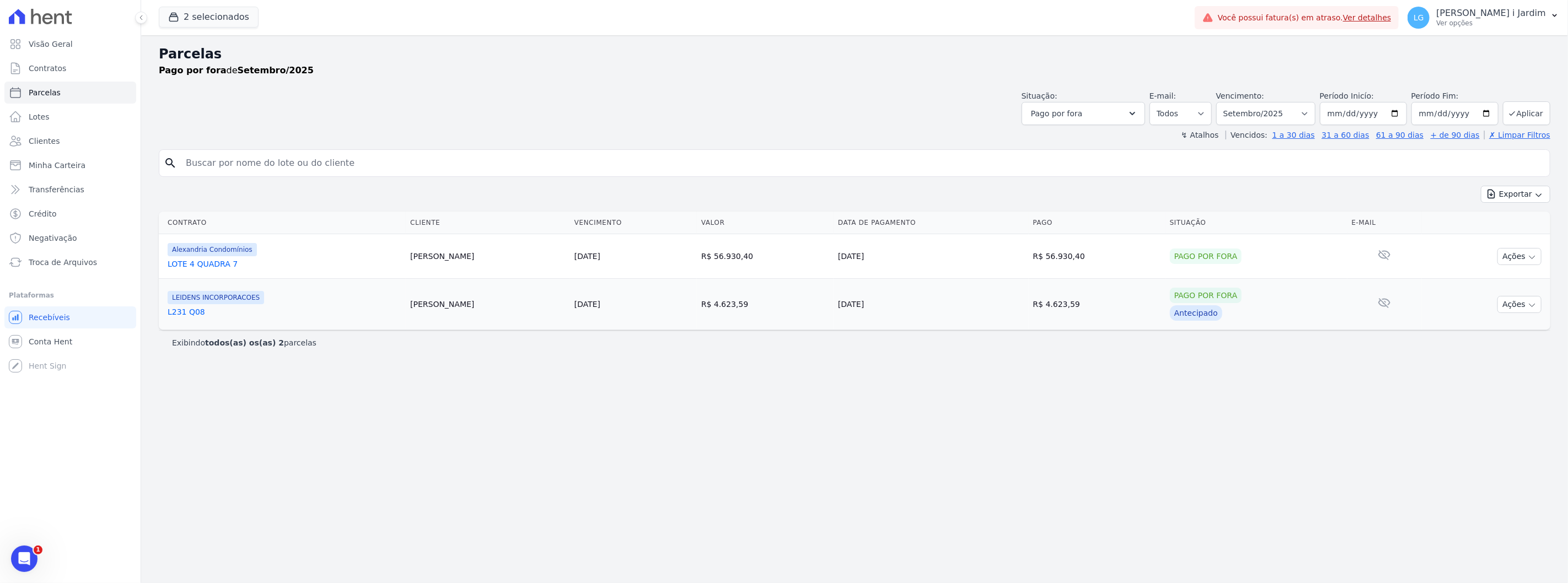
click at [728, 262] on td "R$ 56.930,40" at bounding box center [765, 256] width 137 height 44
click at [728, 261] on td "R$ 56.930,40" at bounding box center [765, 256] width 137 height 44
copy td "56.930,40"
click at [69, 102] on link "Parcelas" at bounding box center [70, 93] width 131 height 22
select select
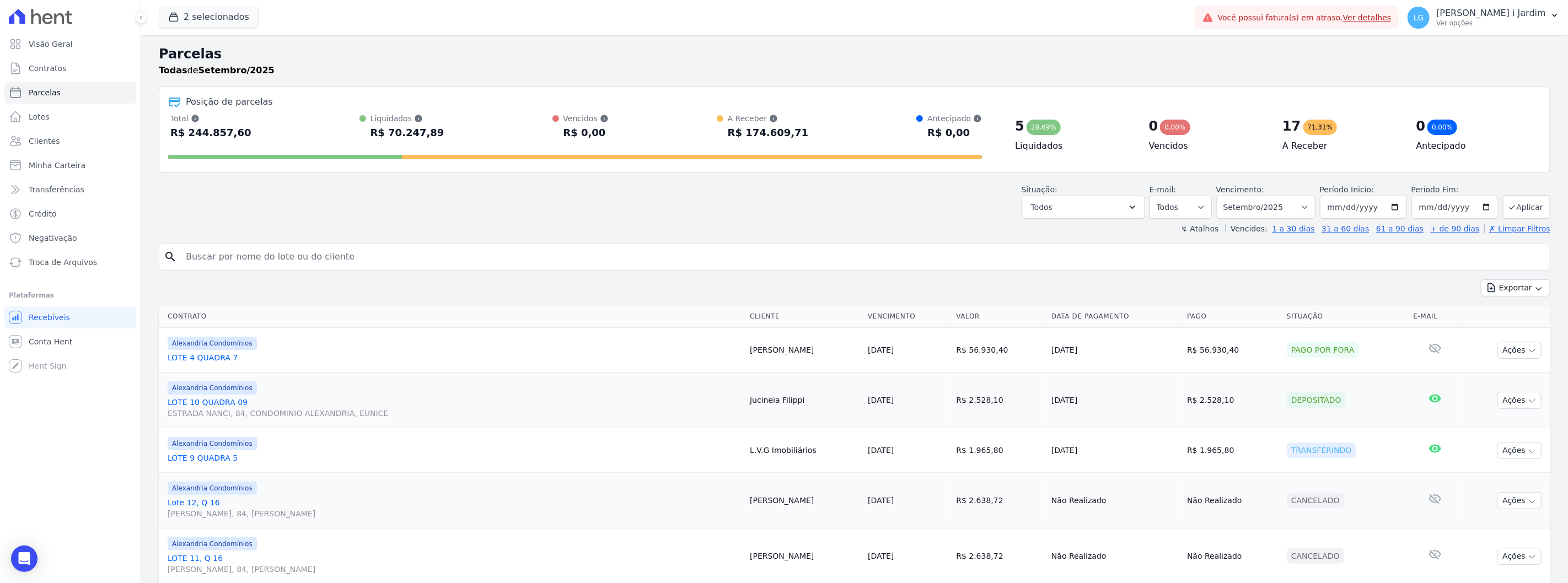
click at [226, 129] on div "R$ 244.857,60" at bounding box center [211, 133] width 81 height 18
click at [226, 130] on div "R$ 244.857,60" at bounding box center [211, 133] width 81 height 18
copy div "244.857,60"
click at [957, 281] on div "Exportar Exportar PDF Exportar CSV" at bounding box center [855, 292] width 1391 height 26
click at [322, 201] on div "Situação: Agendado Em Aberto Pago Processando Cancelado Vencido Transferindo De…" at bounding box center [855, 199] width 1391 height 39
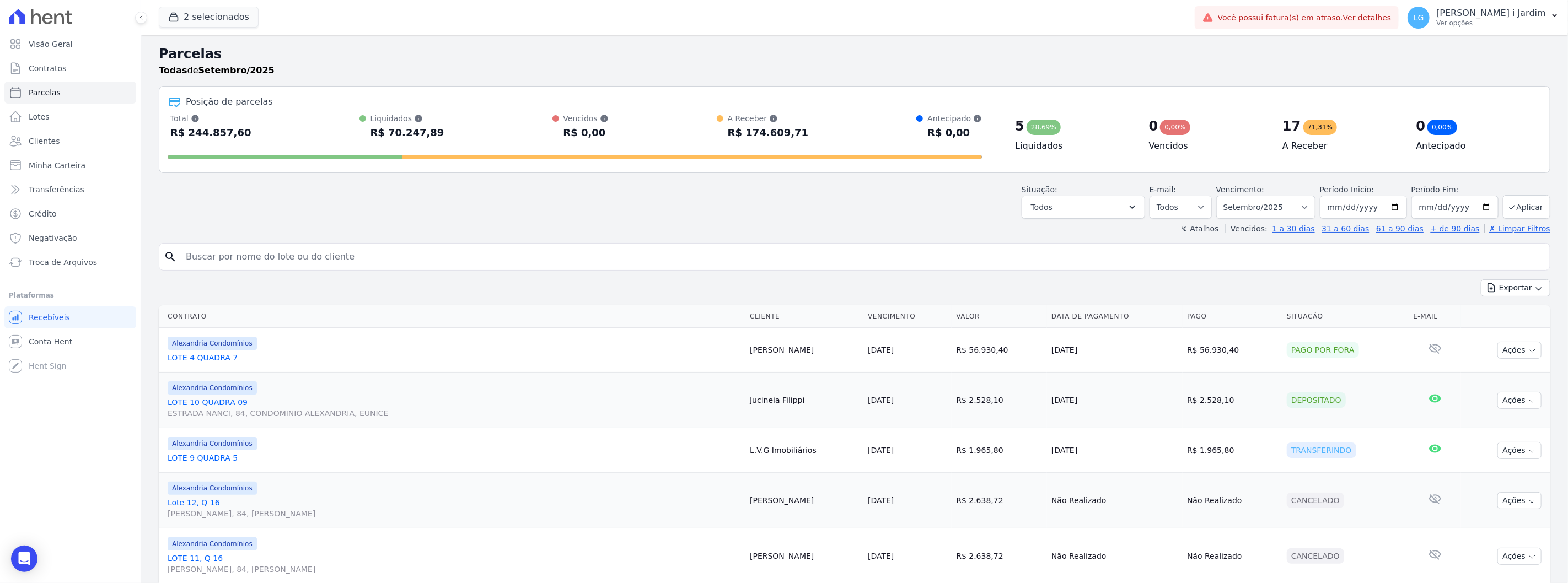
click at [1287, 399] on div "Depositado" at bounding box center [1316, 400] width 59 height 15
click at [916, 198] on div "Situação: Agendado Em Aberto Pago Processando Cancelado Vencido Transferindo De…" at bounding box center [855, 199] width 1391 height 39
